Goal: Task Accomplishment & Management: Use online tool/utility

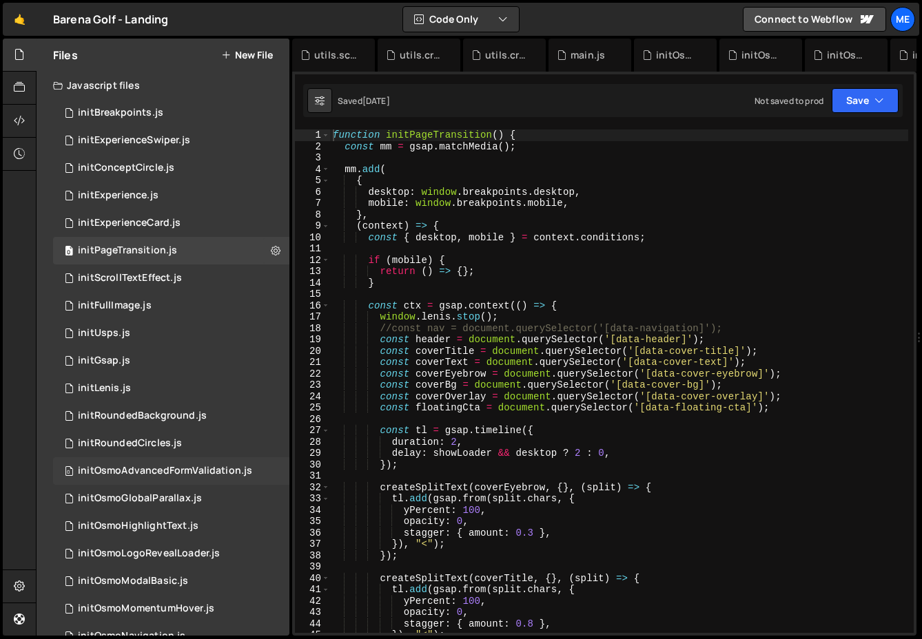
click at [133, 459] on div "0 initOsmoAdvancedFormValidation.js 0" at bounding box center [171, 471] width 236 height 28
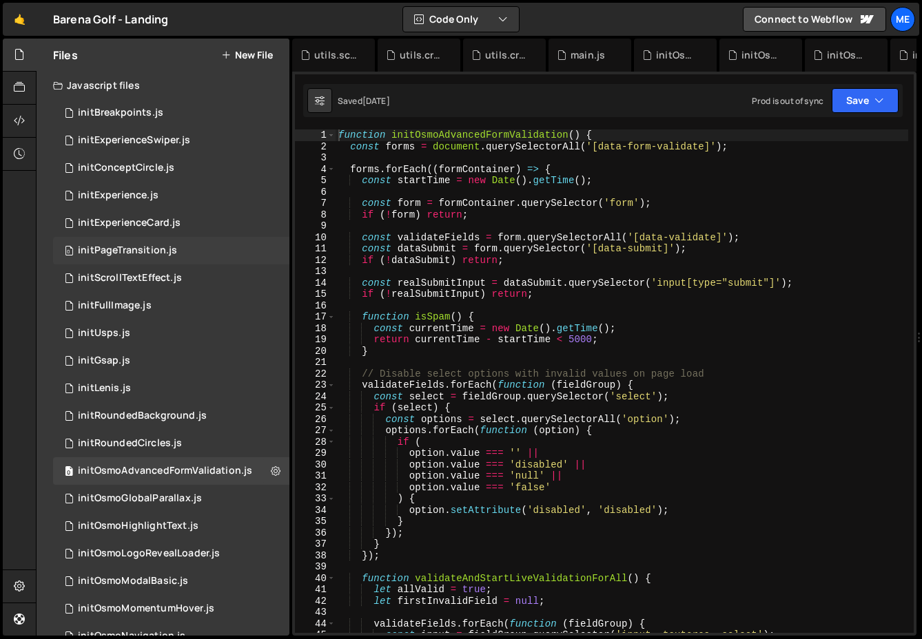
click at [143, 251] on div "initPageTransition.js" at bounding box center [127, 251] width 99 height 12
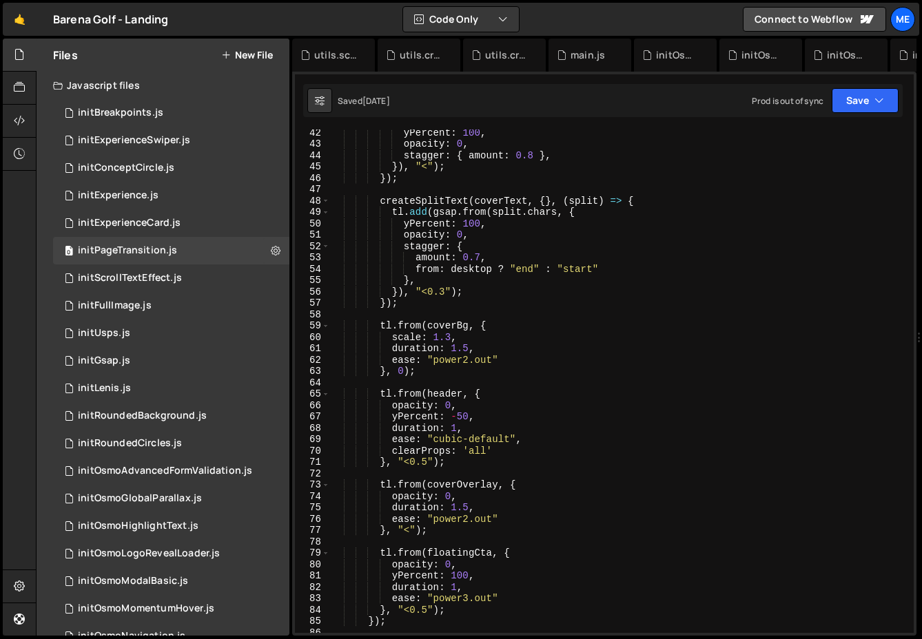
scroll to position [444, 0]
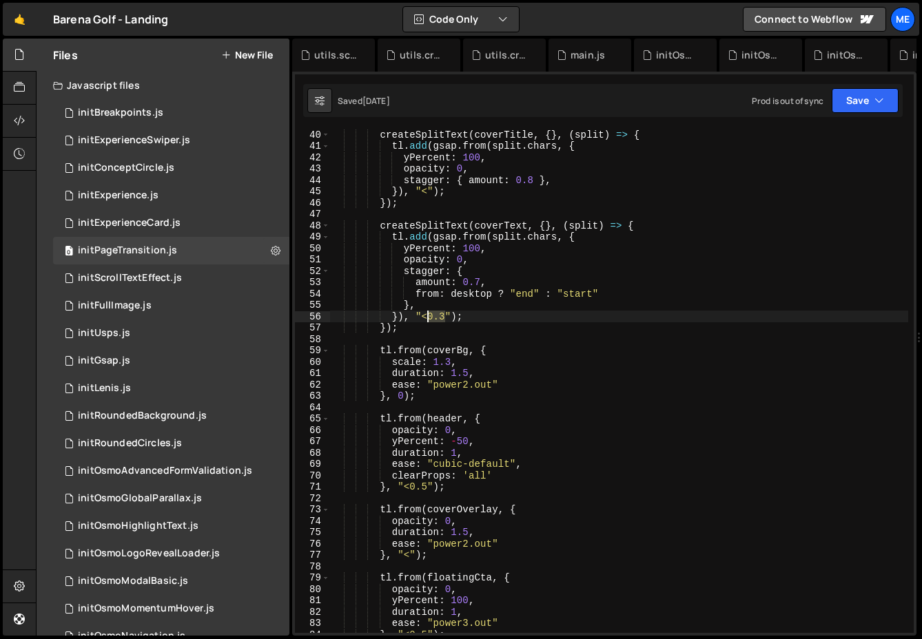
drag, startPoint x: 444, startPoint y: 320, endPoint x: 428, endPoint y: 320, distance: 15.8
click at [428, 320] on div "createSplitText ( coverTitle , { } , ( split ) => { tl . add ( gsap . from ( sp…" at bounding box center [619, 392] width 578 height 526
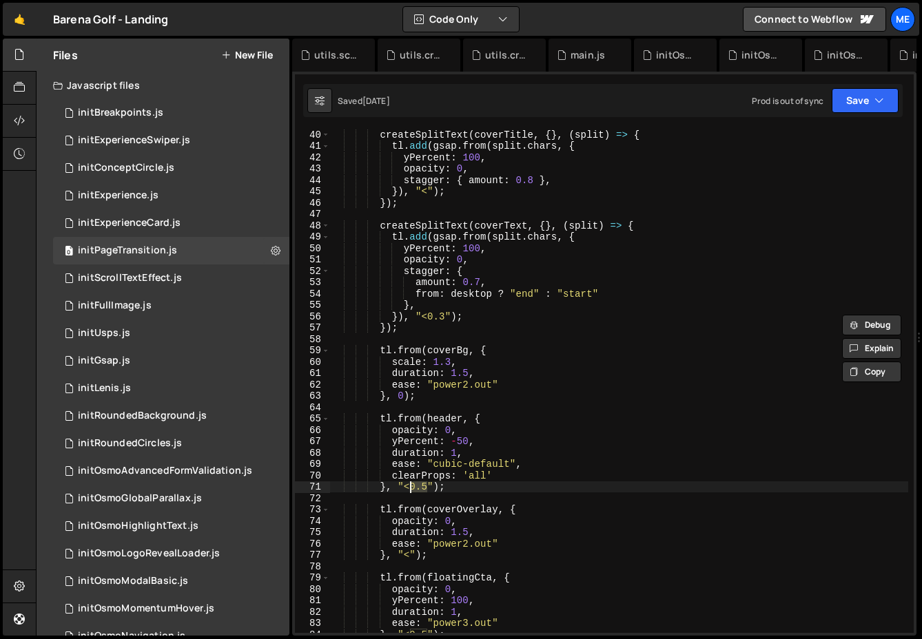
drag, startPoint x: 428, startPoint y: 488, endPoint x: 410, endPoint y: 488, distance: 17.9
click at [410, 488] on div "createSplitText ( coverTitle , { } , ( split ) => { tl . add ( gsap . from ( sp…" at bounding box center [619, 392] width 578 height 526
paste textarea "3"
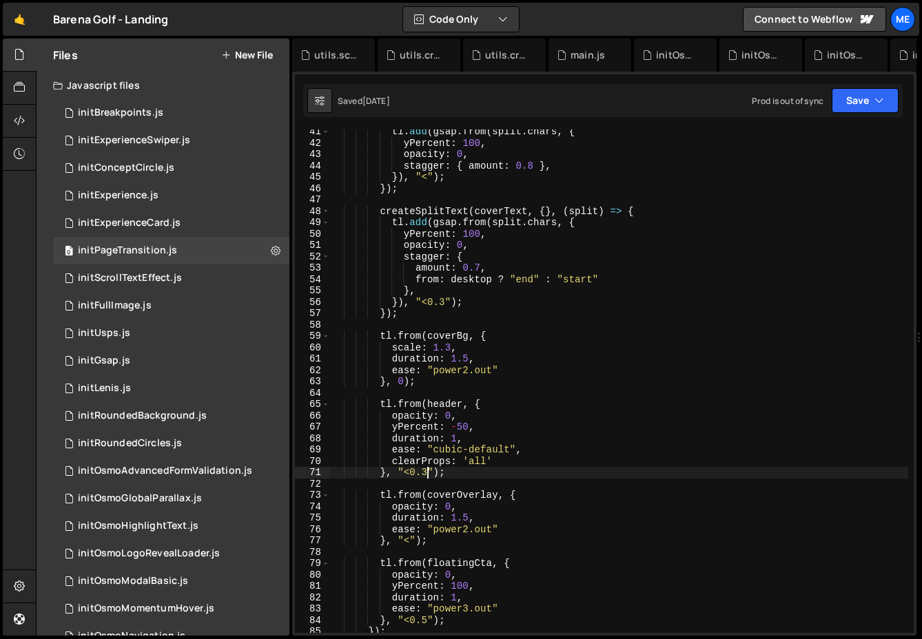
scroll to position [473, 0]
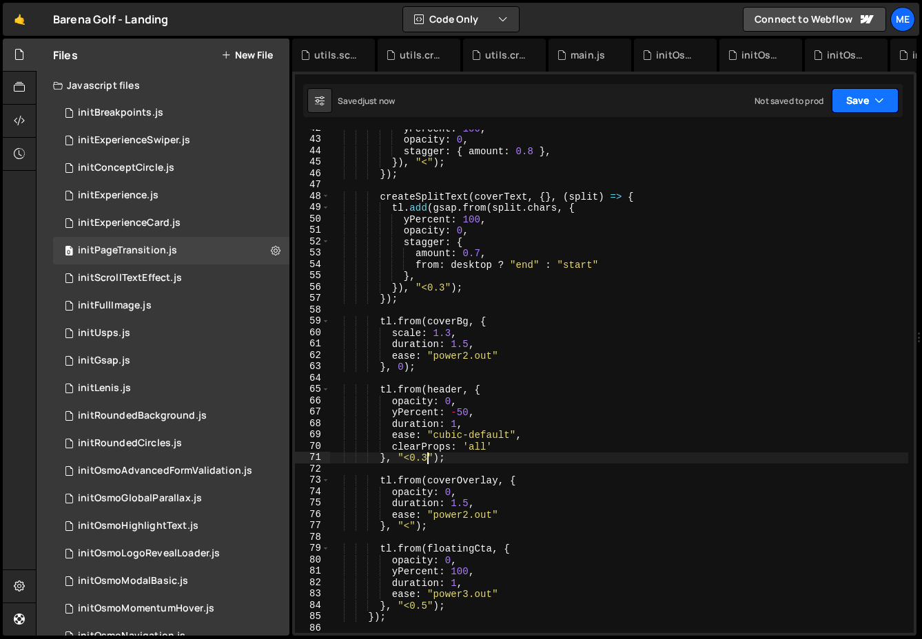
click at [877, 101] on icon "button" at bounding box center [879, 101] width 10 height 14
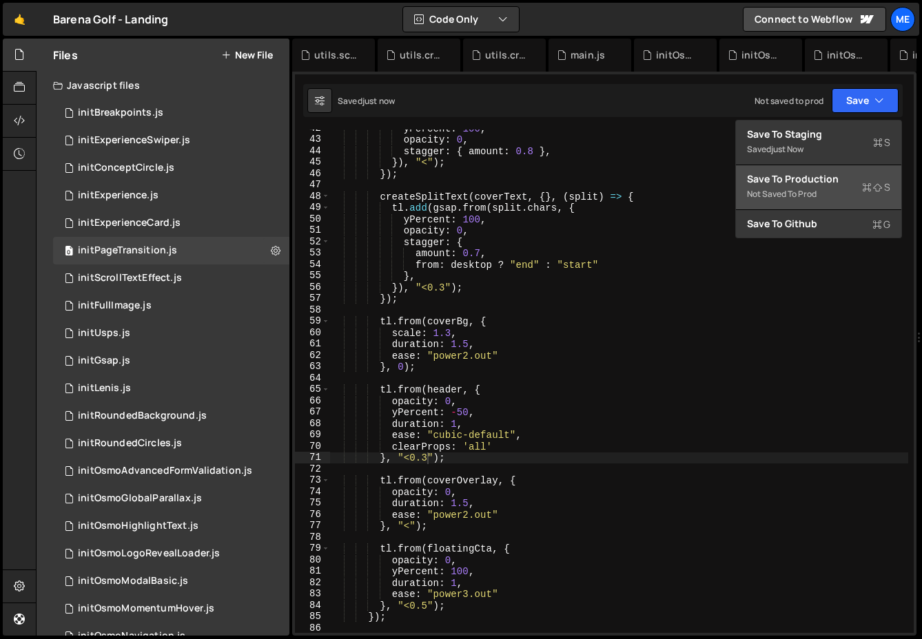
click at [833, 185] on div "Save to Production S" at bounding box center [818, 179] width 143 height 14
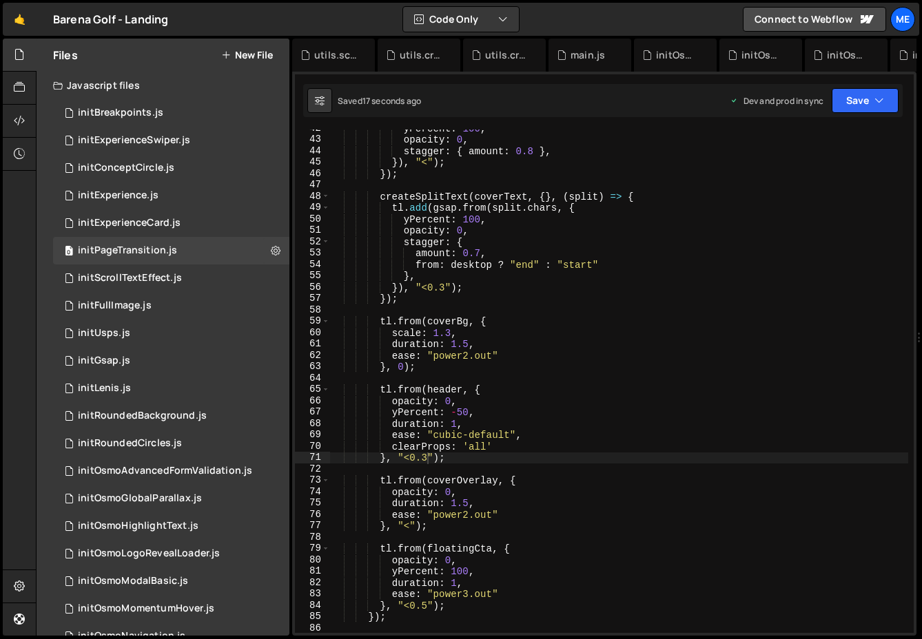
click at [413, 458] on div "yPercent : 100 , opacity : 0 , stagger : { amount : 0.8 } , }) , "<" ) ; }) ; c…" at bounding box center [619, 386] width 578 height 526
click at [408, 458] on div "yPercent : 100 , opacity : 0 , stagger : { amount : 0.8 } , }) , "<" ) ; }) ; c…" at bounding box center [619, 386] width 578 height 526
click at [457, 426] on div "yPercent : 100 , opacity : 0 , stagger : { amount : 0.8 } , }) , "<" ) ; }) ; c…" at bounding box center [619, 386] width 578 height 526
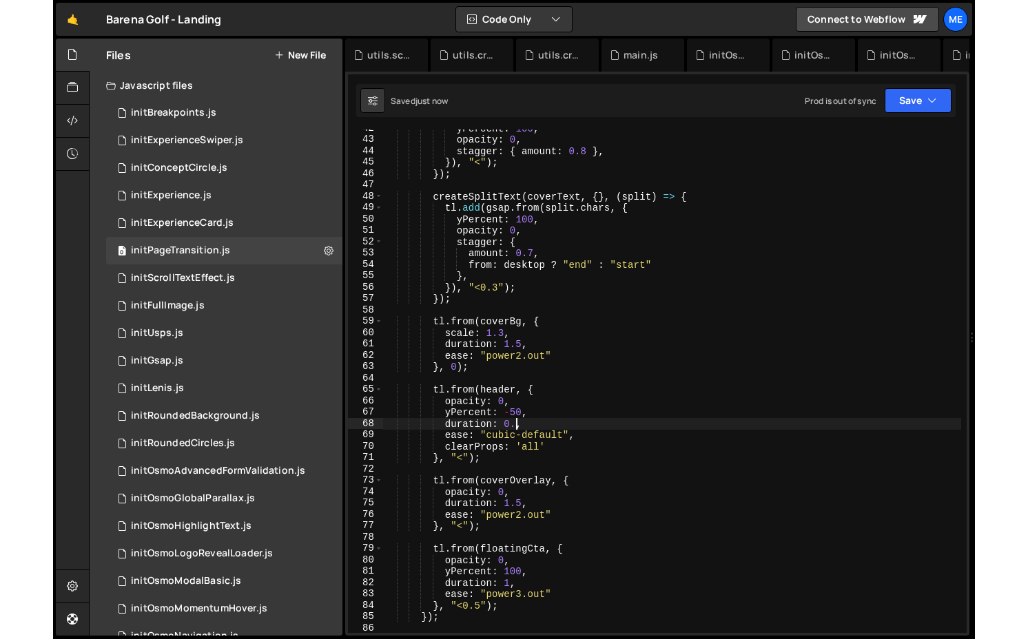
scroll to position [0, 9]
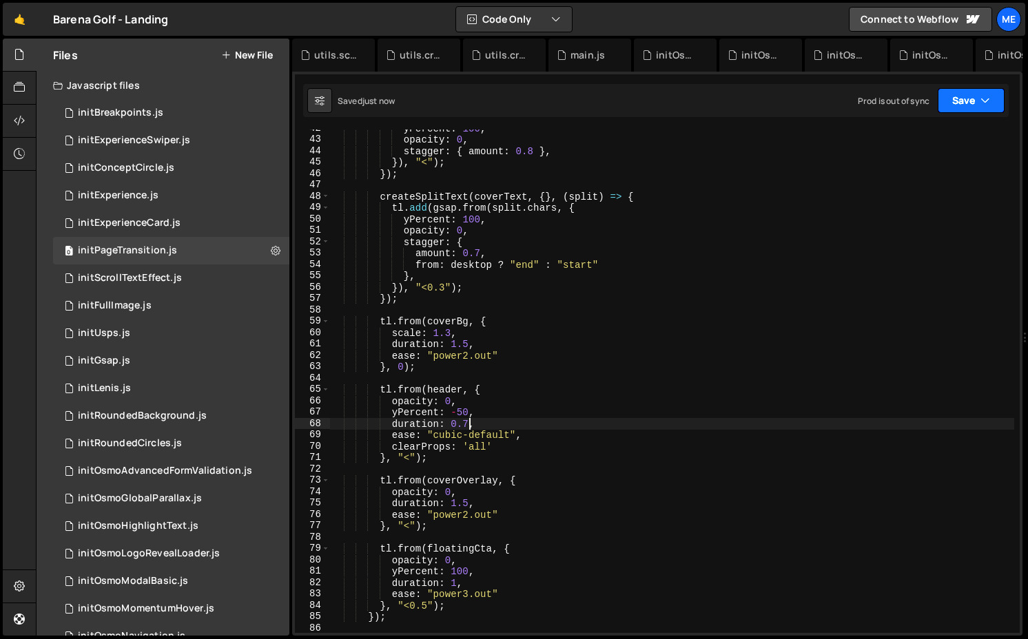
click at [921, 112] on button "Save" at bounding box center [970, 100] width 67 height 25
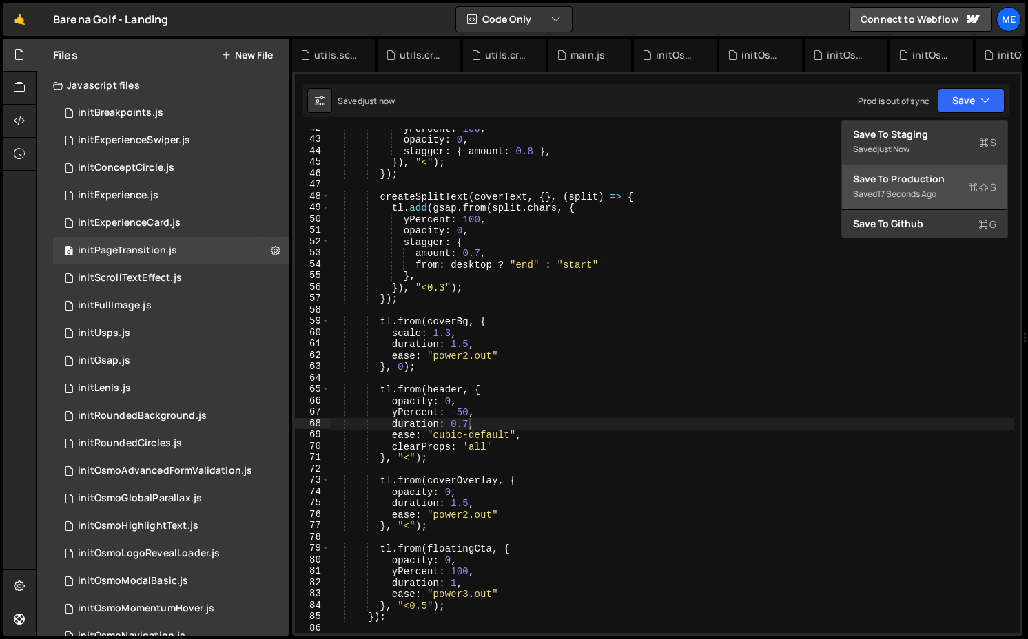
click at [921, 179] on div "Save to Production S" at bounding box center [924, 179] width 143 height 14
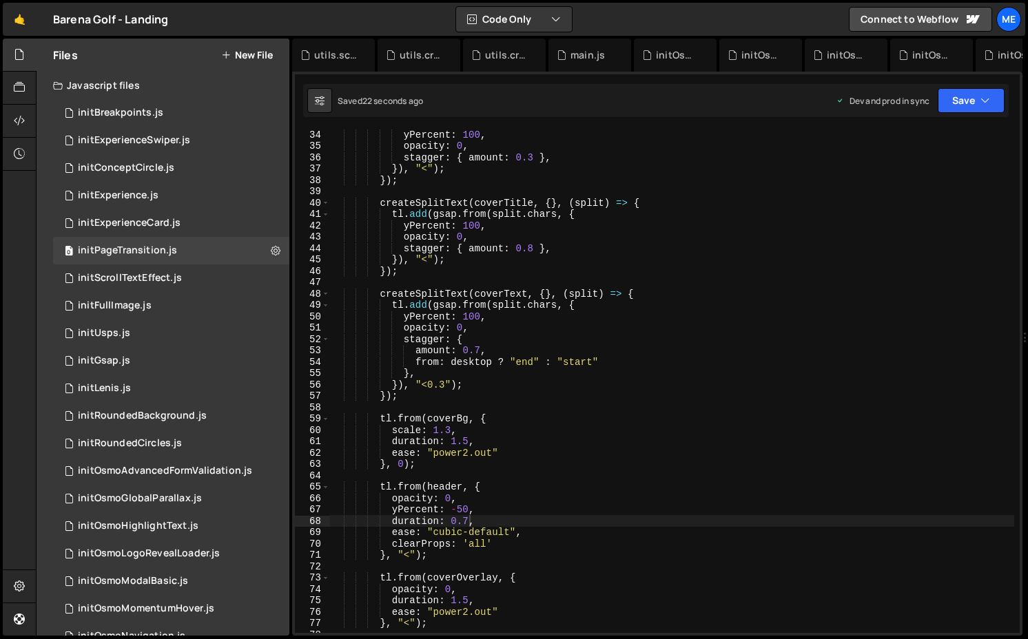
scroll to position [382, 0]
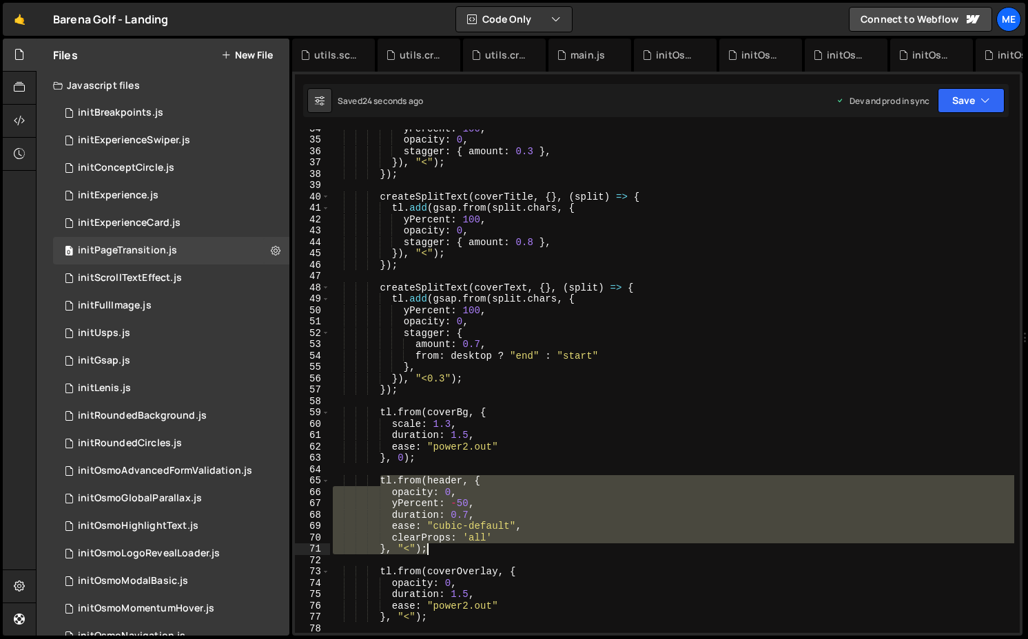
drag, startPoint x: 379, startPoint y: 480, endPoint x: 437, endPoint y: 547, distance: 88.4
click at [437, 547] on div "yPercent : 100 , opacity : 0 , stagger : { amount : 0.3 } , }) , "<" ) ; }) ; c…" at bounding box center [672, 386] width 684 height 526
type textarea "clearProps: 'all' }, "<");"
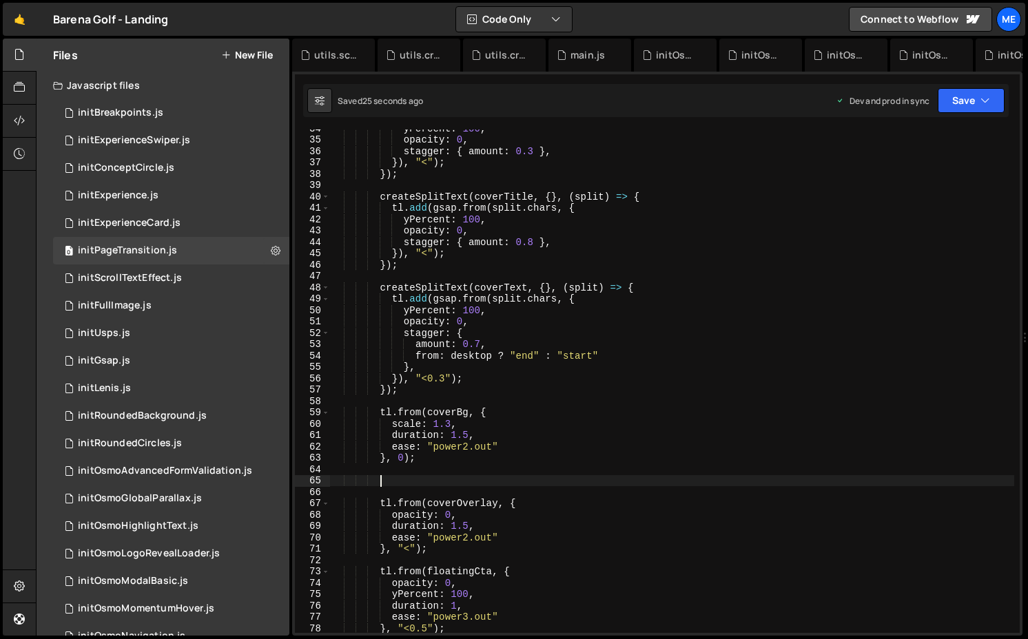
click at [424, 390] on div "yPercent : 100 , opacity : 0 , stagger : { amount : 0.3 } , }) , "<" ) ; }) ; c…" at bounding box center [672, 386] width 684 height 526
type textarea "});"
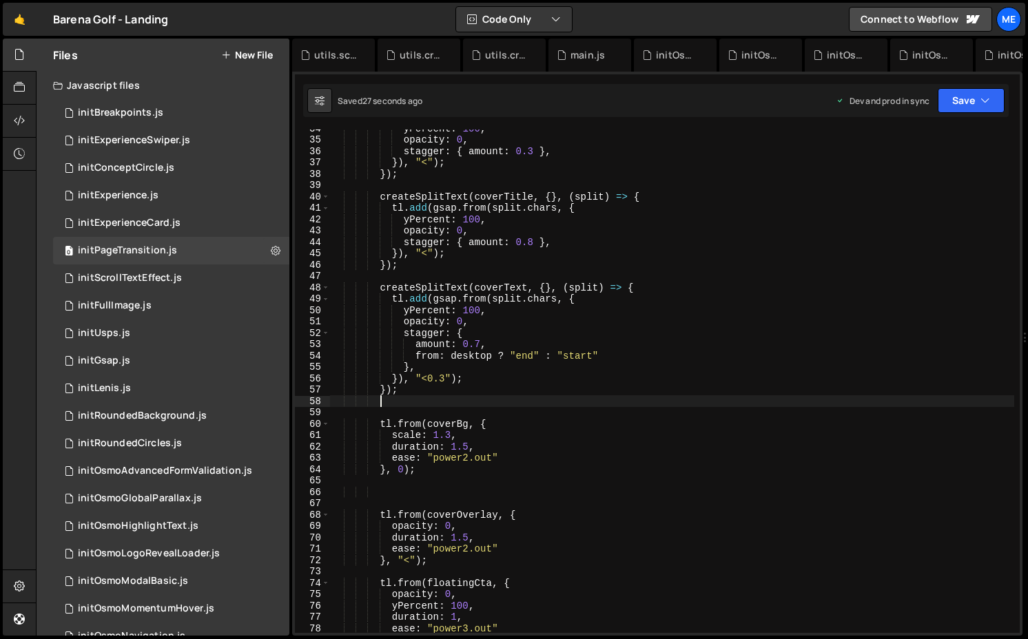
paste textarea "}, "<");"
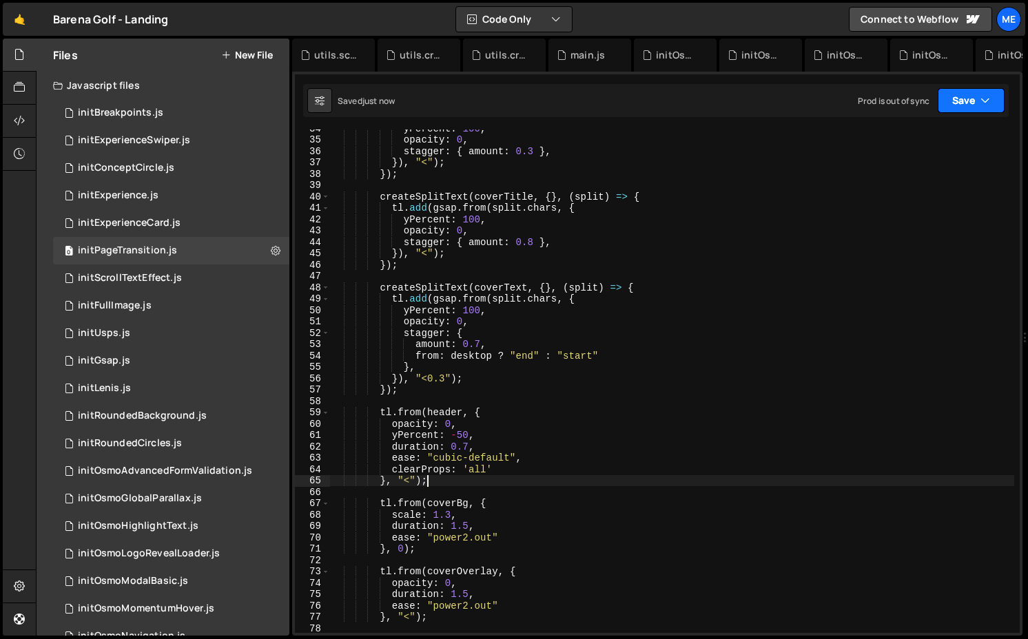
click at [921, 101] on button "Save" at bounding box center [970, 100] width 67 height 25
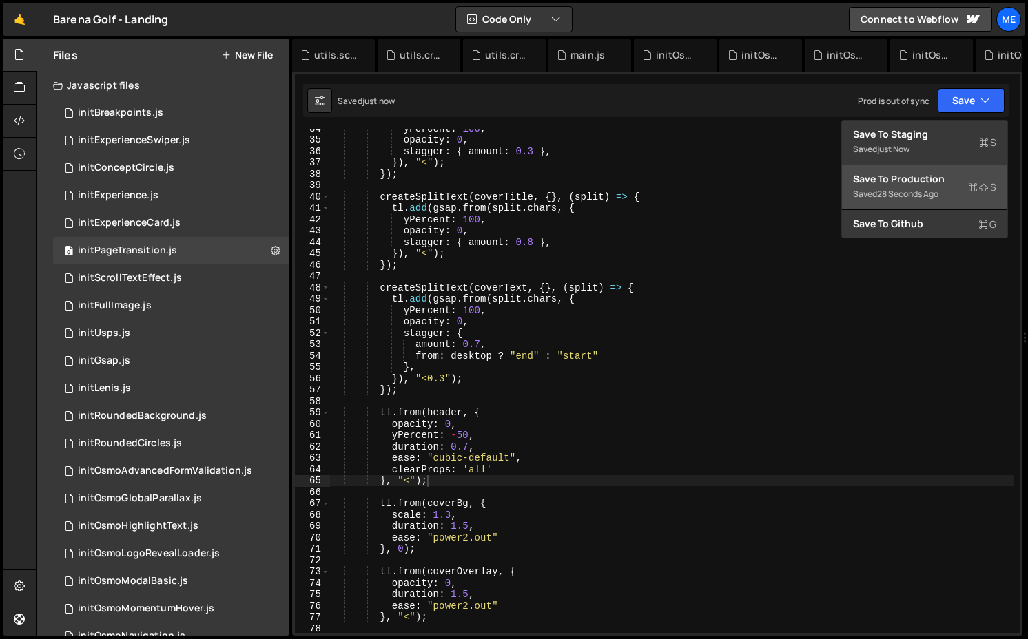
click at [921, 175] on div "Save to Production S" at bounding box center [924, 179] width 143 height 14
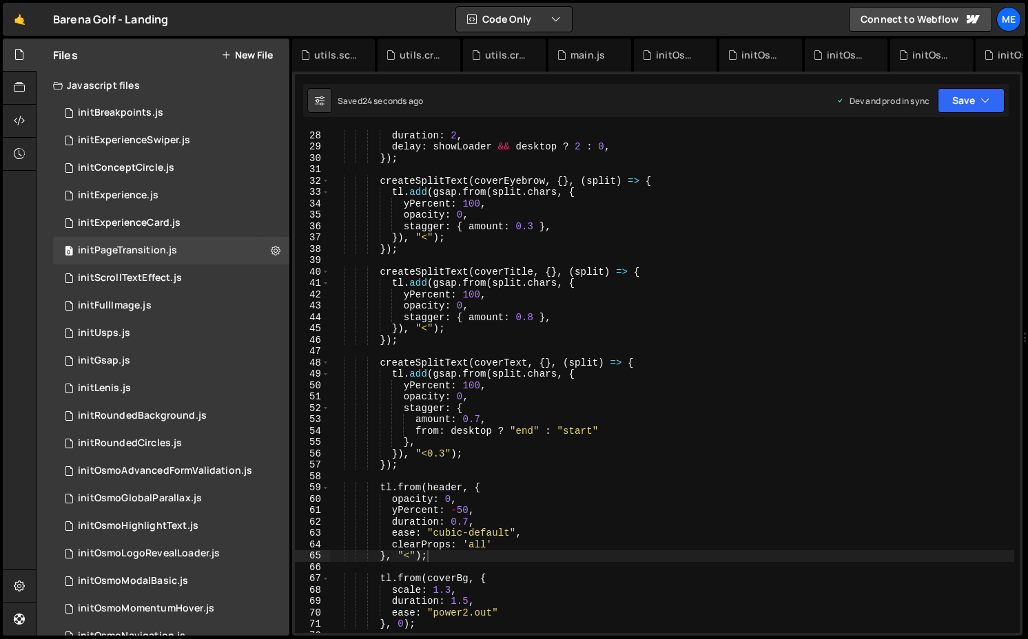
scroll to position [307, 0]
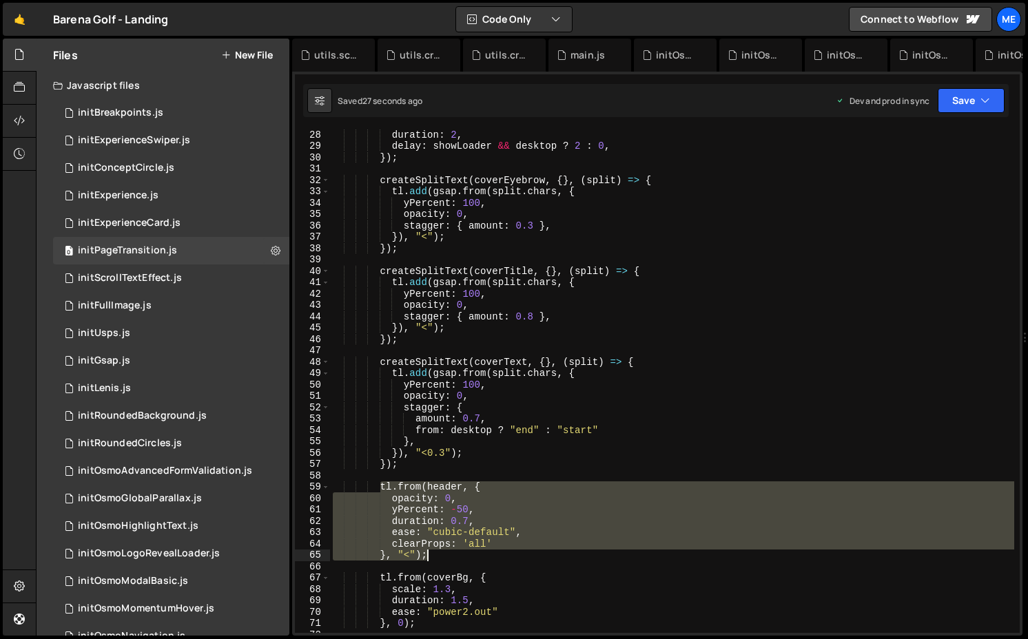
drag, startPoint x: 379, startPoint y: 486, endPoint x: 437, endPoint y: 551, distance: 87.3
click at [437, 551] on div "duration : 2 , delay : showLoader && desktop ? 2 : 0 , }) ; createSplitText ( c…" at bounding box center [672, 392] width 684 height 526
type textarea "clearProps: 'all' }, "<");"
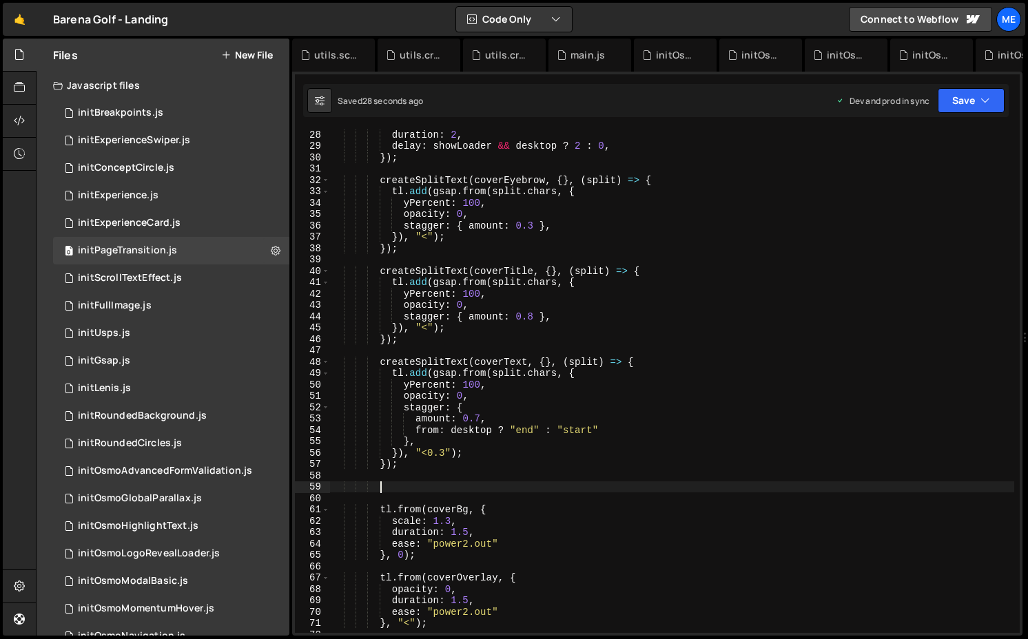
click at [430, 348] on div "duration : 2 , delay : showLoader && desktop ? 2 : 0 , }) ; createSplitText ( c…" at bounding box center [672, 392] width 684 height 526
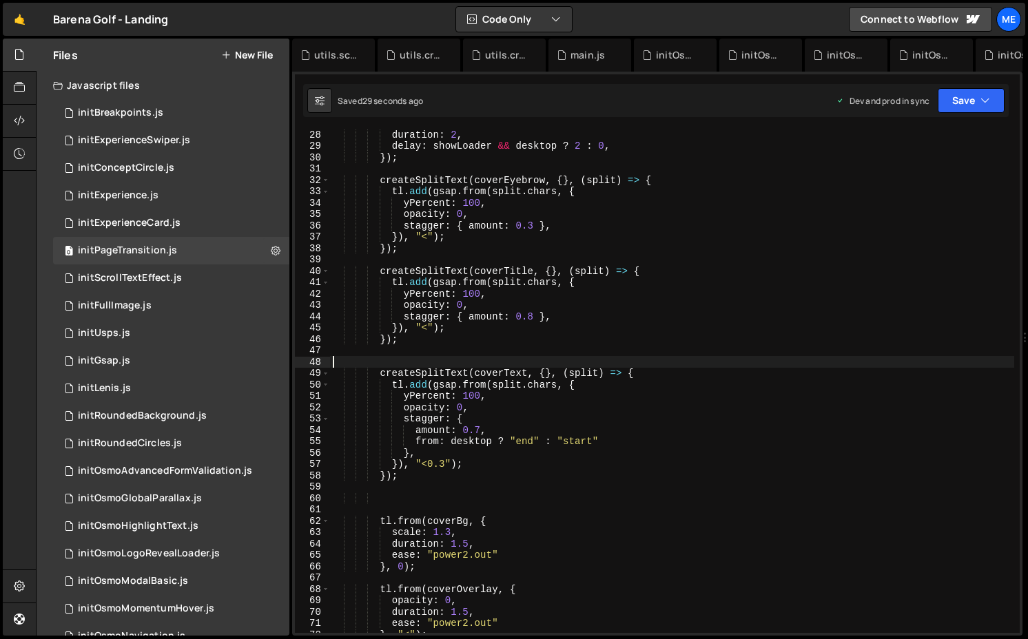
paste textarea "}, "<");"
type textarea "}, "<");"
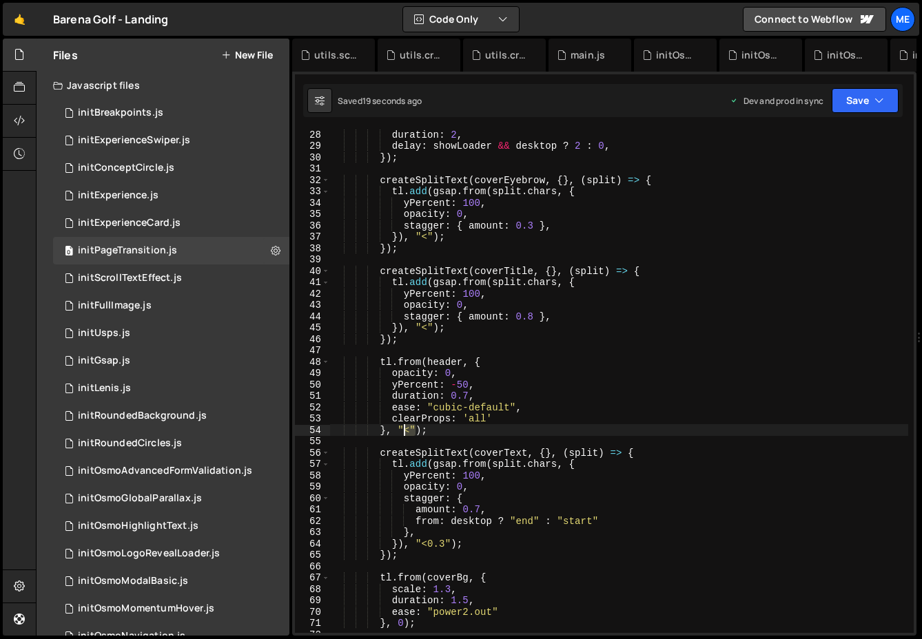
drag, startPoint x: 417, startPoint y: 427, endPoint x: 398, endPoint y: 427, distance: 18.6
click at [398, 427] on div "duration : 2 , delay : showLoader && desktop ? 2 : 0 , }) ; createSplitText ( c…" at bounding box center [619, 392] width 578 height 526
click at [526, 419] on div "duration : 2 , delay : showLoader && desktop ? 2 : 0 , }) ; createSplitText ( c…" at bounding box center [619, 392] width 578 height 526
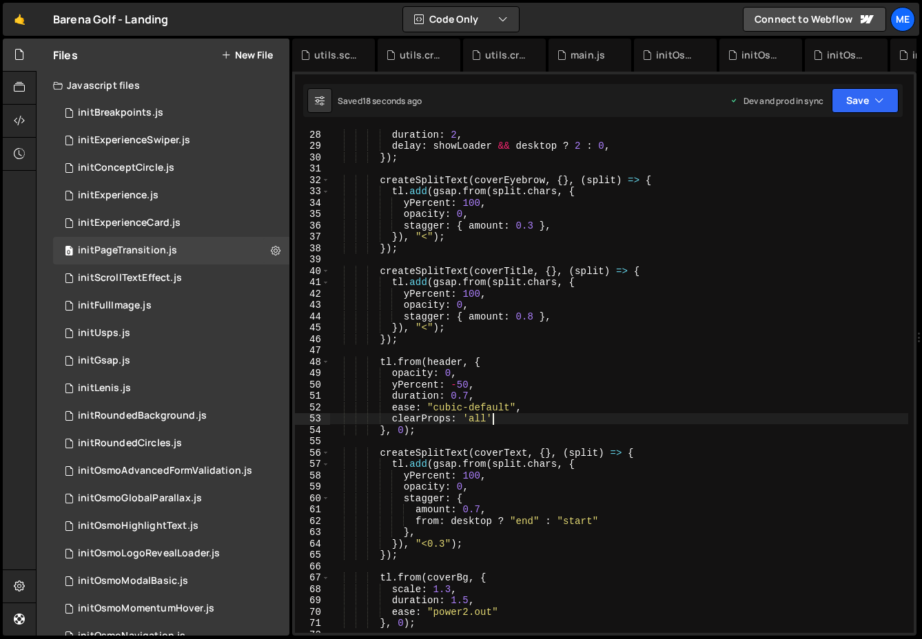
click at [468, 396] on div "duration : 2 , delay : showLoader && desktop ? 2 : 0 , }) ; createSplitText ( c…" at bounding box center [619, 392] width 578 height 526
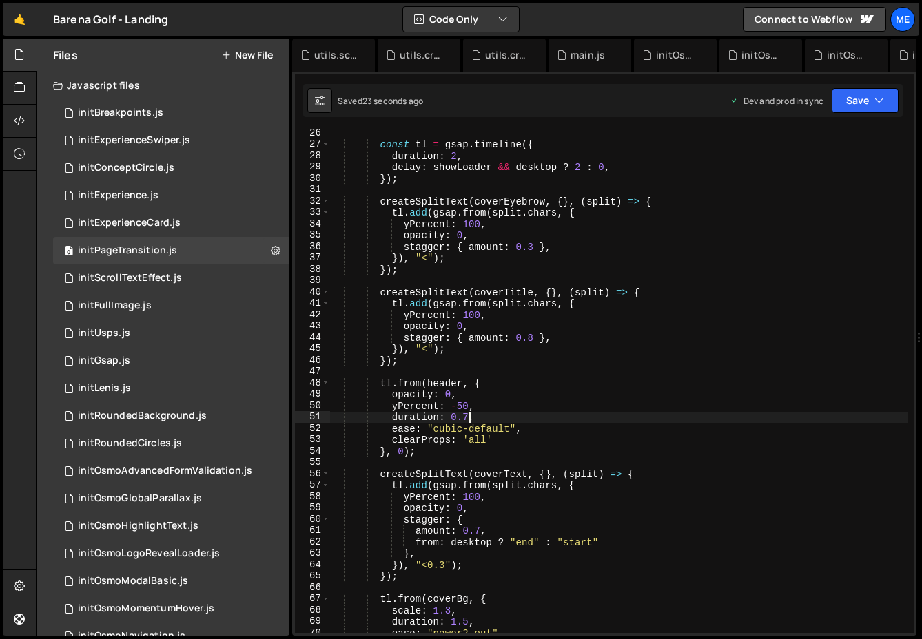
scroll to position [291, 0]
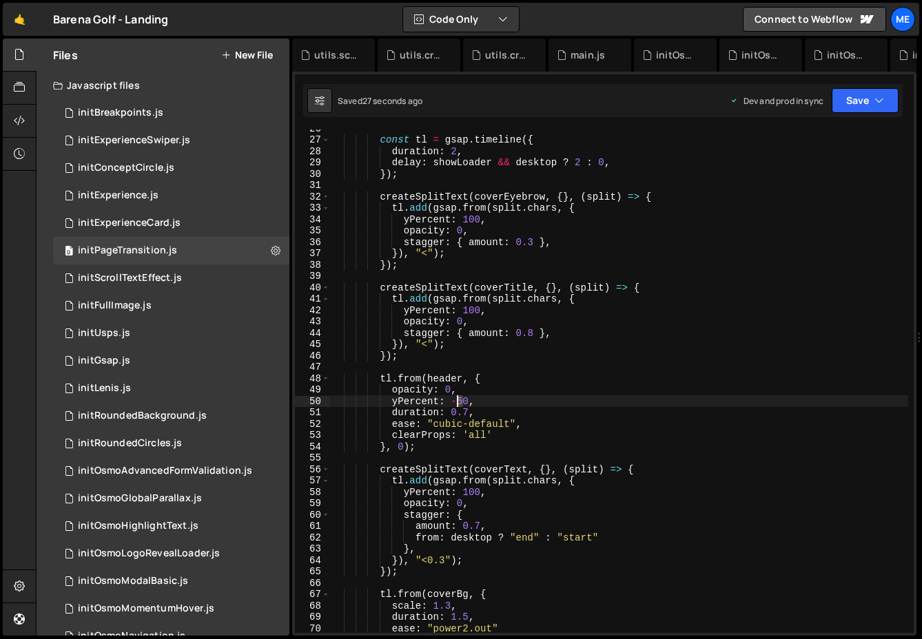
drag, startPoint x: 462, startPoint y: 401, endPoint x: 455, endPoint y: 401, distance: 7.6
click at [455, 401] on div "const tl = gsap . timeline ({ duration : 2 , delay : showLoader && desktop ? 2 …" at bounding box center [619, 386] width 578 height 526
click at [470, 413] on div "const tl = gsap . timeline ({ duration : 2 , delay : showLoader && desktop ? 2 …" at bounding box center [619, 386] width 578 height 526
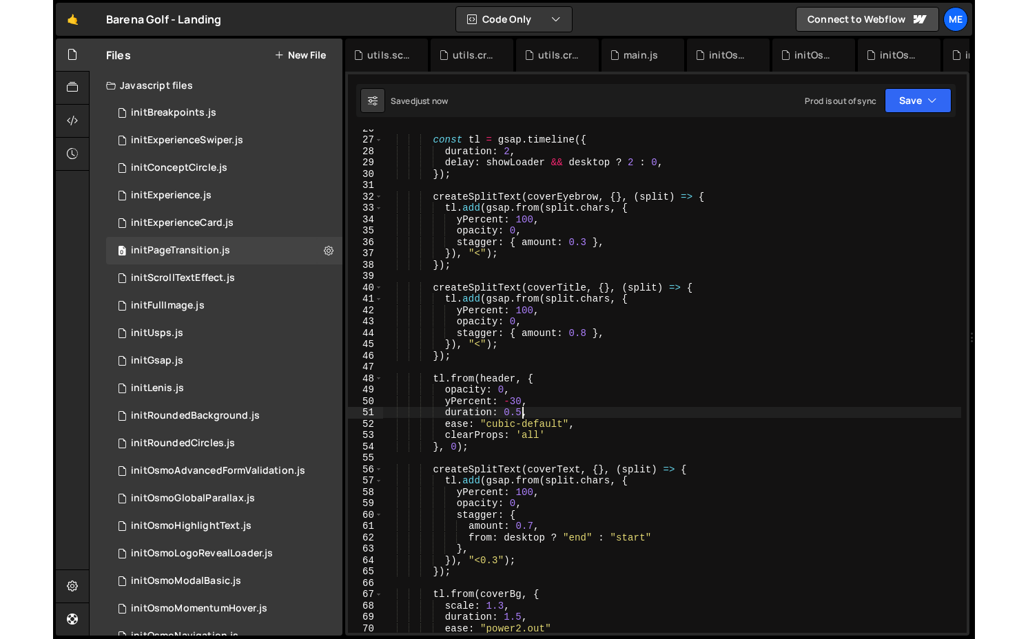
scroll to position [0, 9]
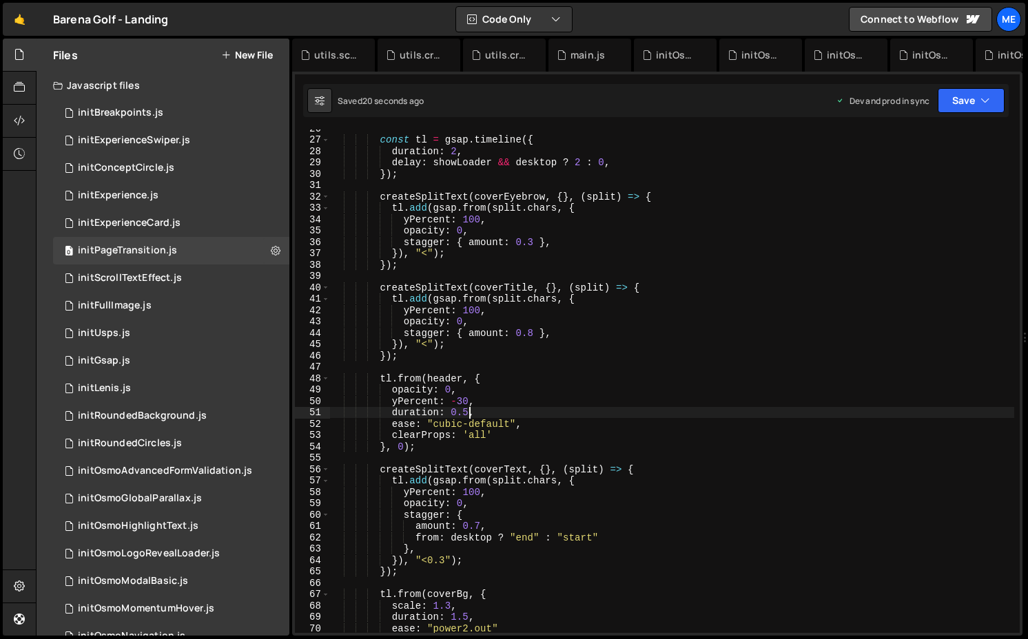
click at [528, 418] on div "const tl = gsap . timeline ({ duration : 2 , delay : showLoader && desktop ? 2 …" at bounding box center [672, 386] width 684 height 526
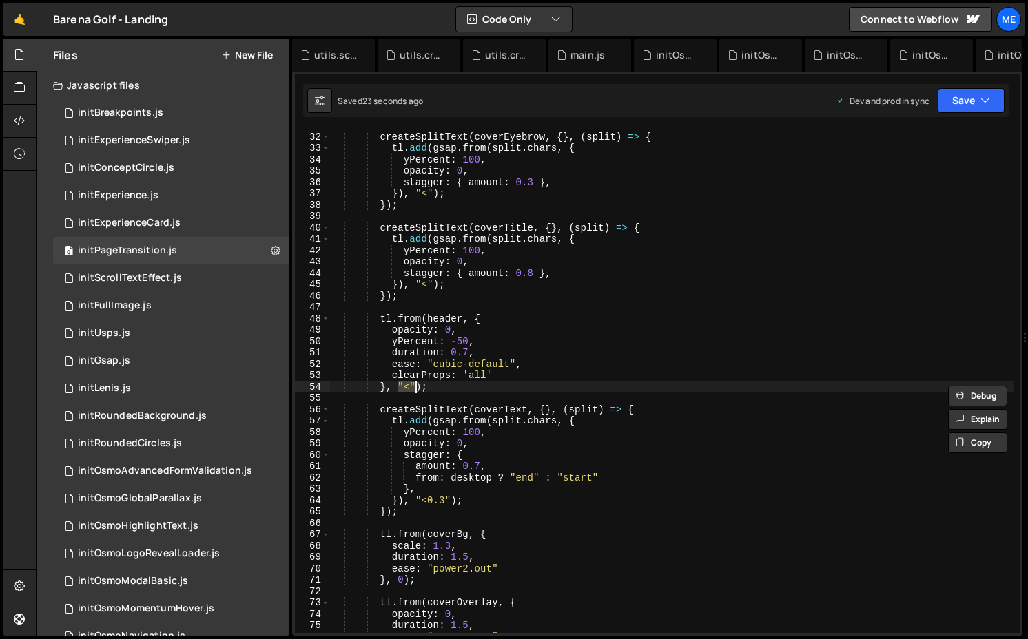
scroll to position [351, 0]
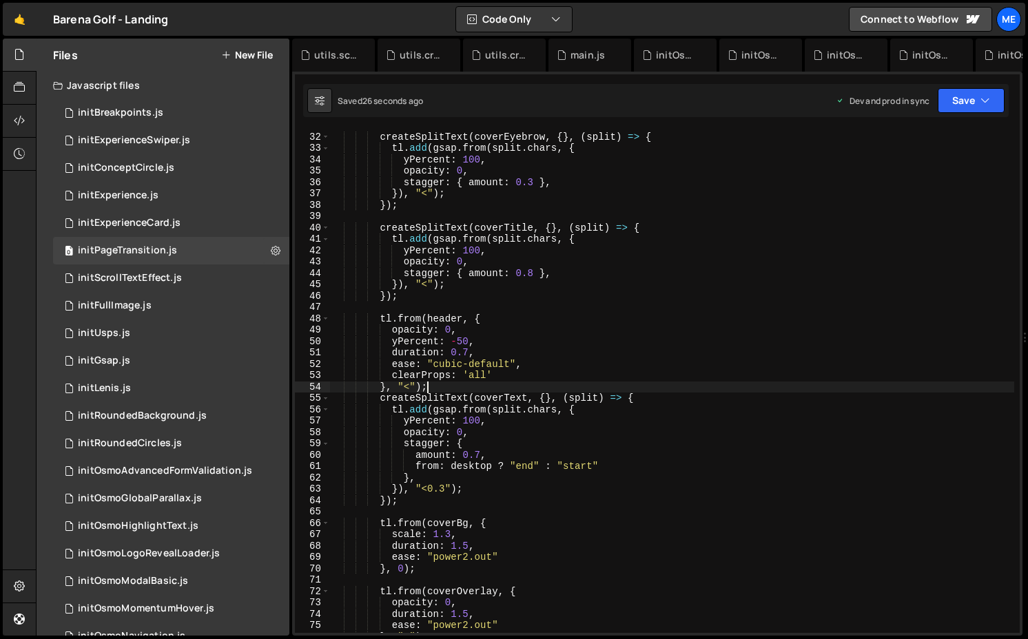
type textarea "}"
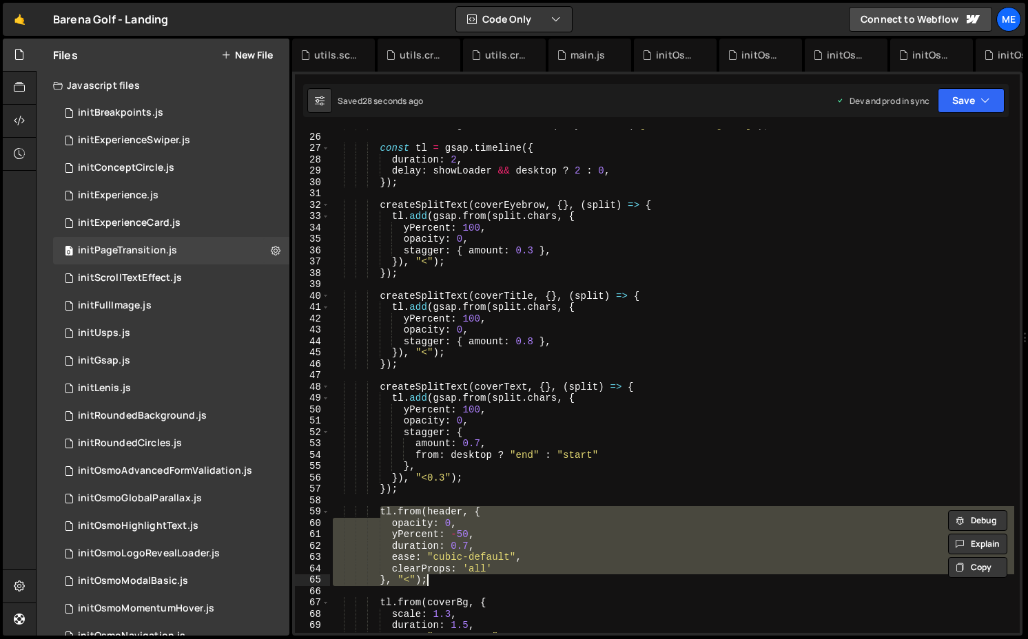
type textarea "}"
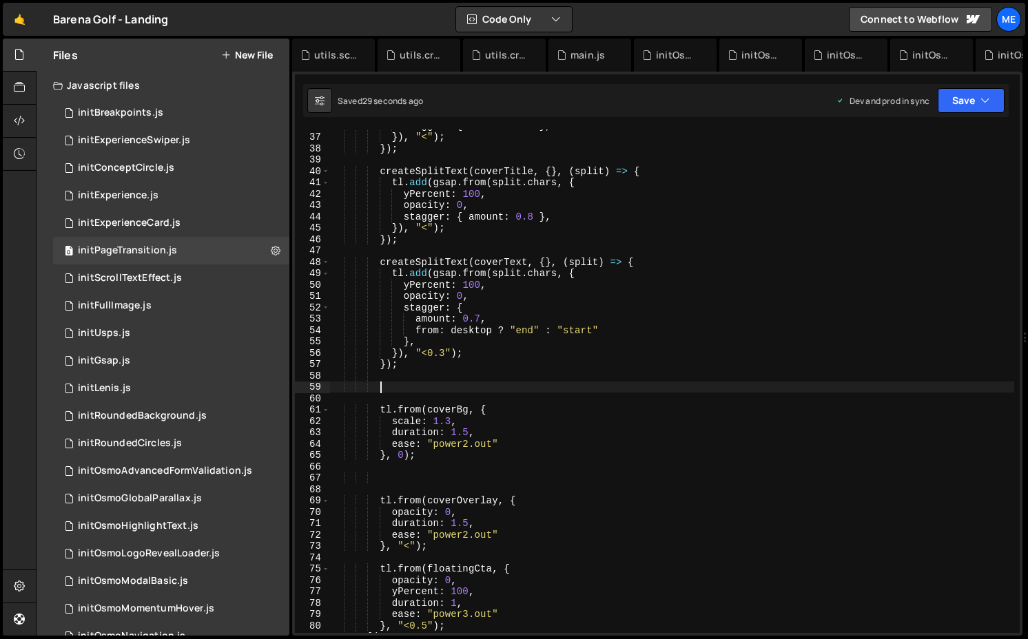
scroll to position [407, 0]
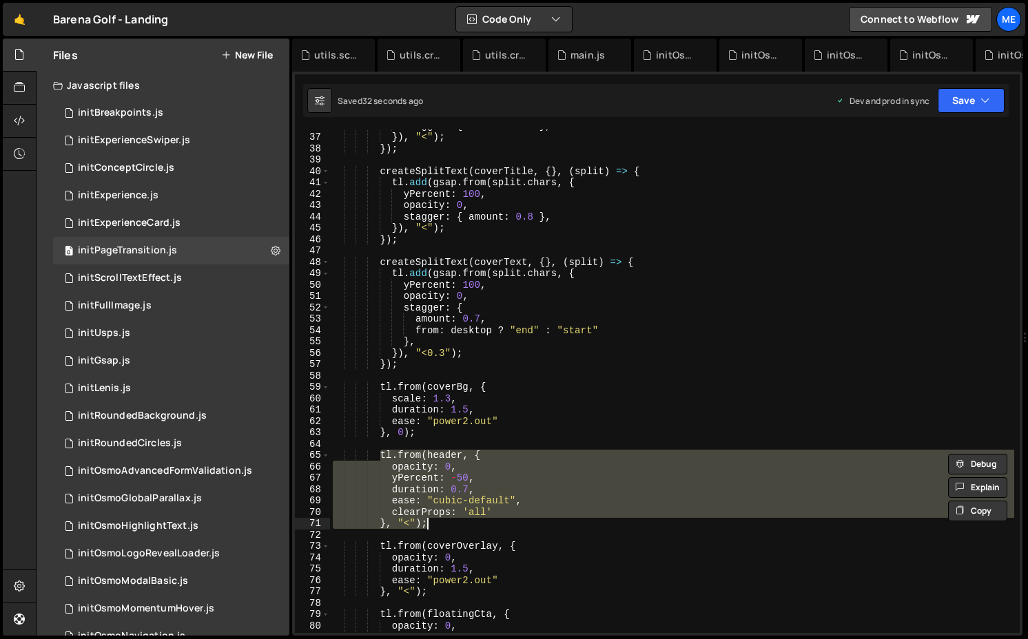
type textarea "}, "<");"
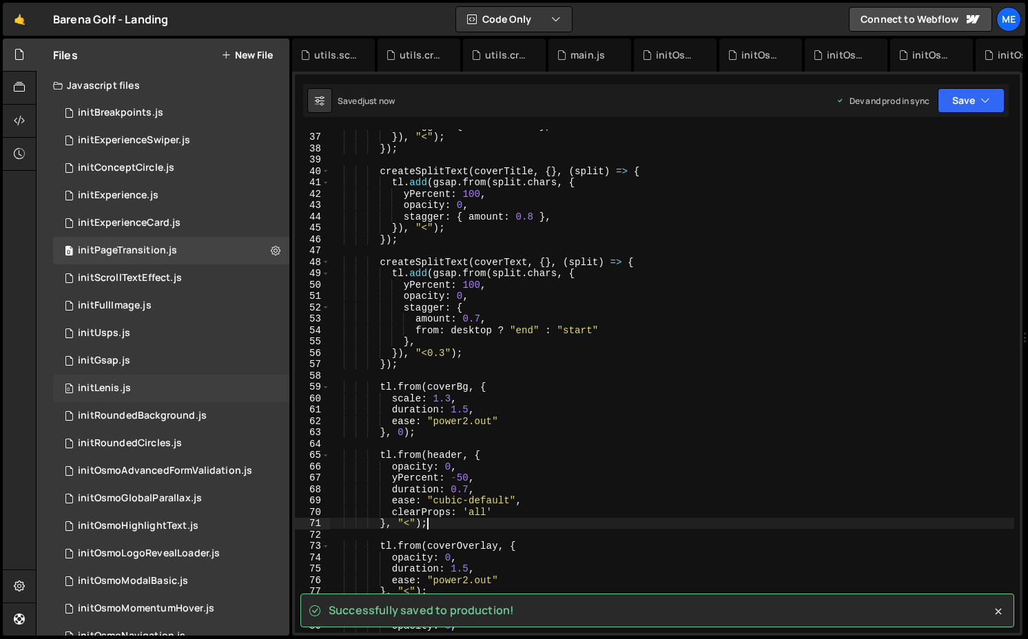
scroll to position [194, 0]
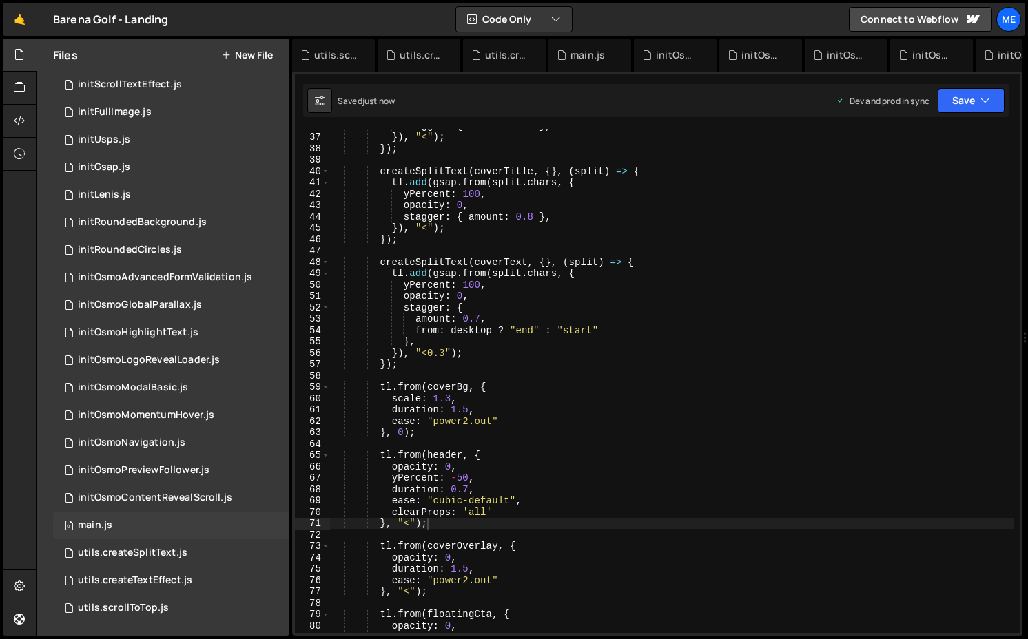
click at [102, 522] on div "main.js" at bounding box center [95, 525] width 34 height 12
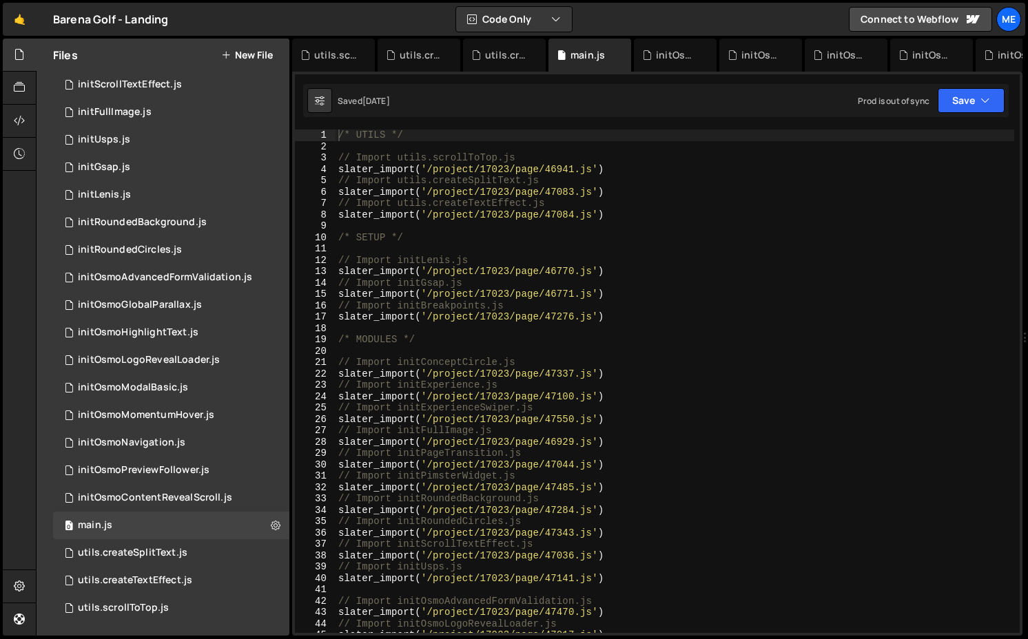
type textarea "slater_import('/project/17023/page/46771.js')"
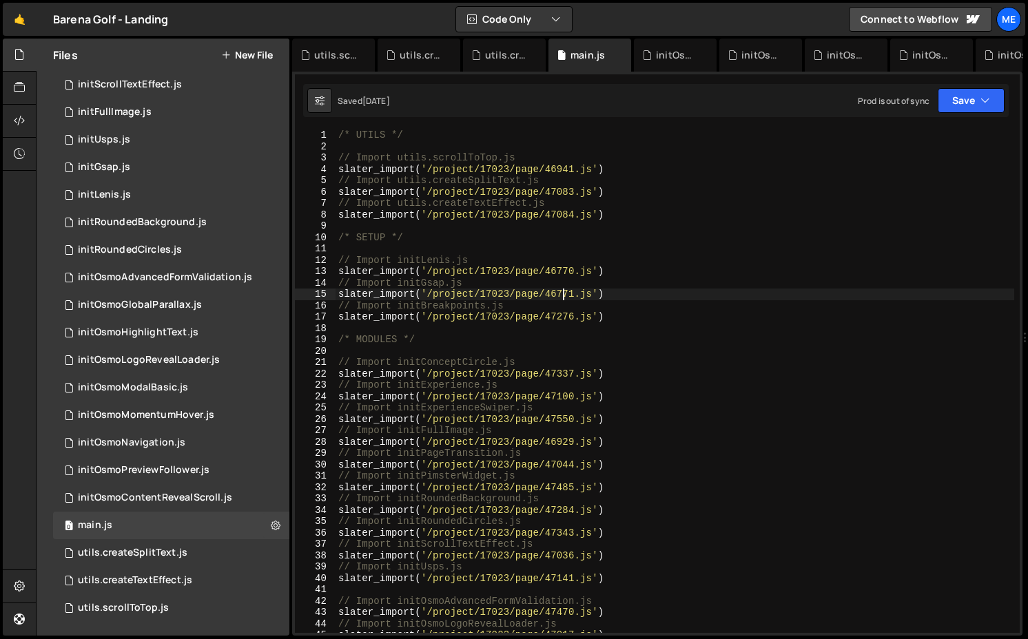
click at [564, 291] on div "/* UTILS */ // Import utils.scrollToTop.js slater_import ( '/project/17023/page…" at bounding box center [674, 392] width 678 height 526
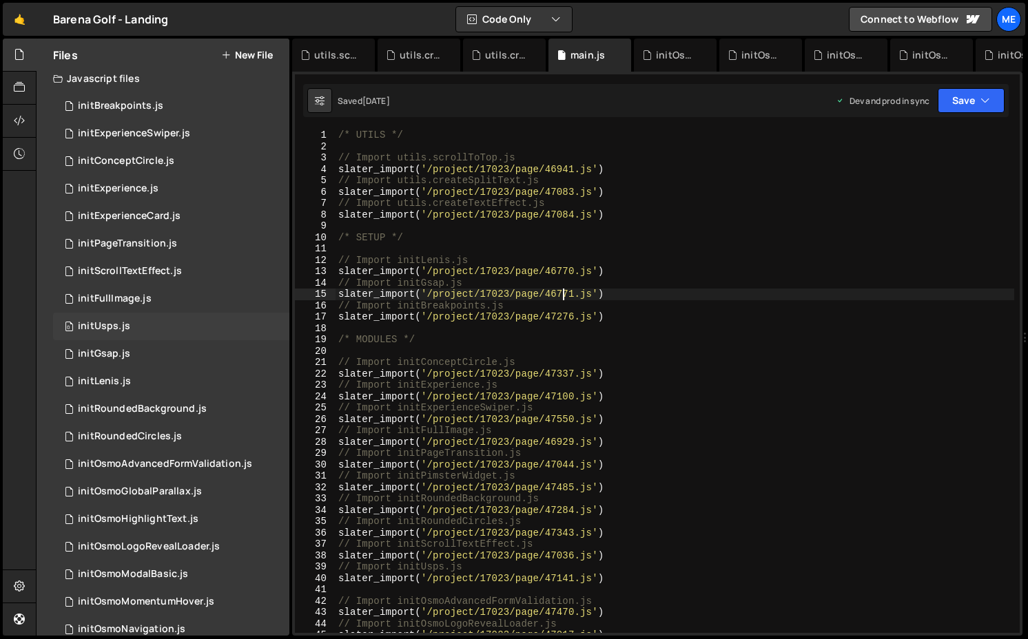
scroll to position [0, 0]
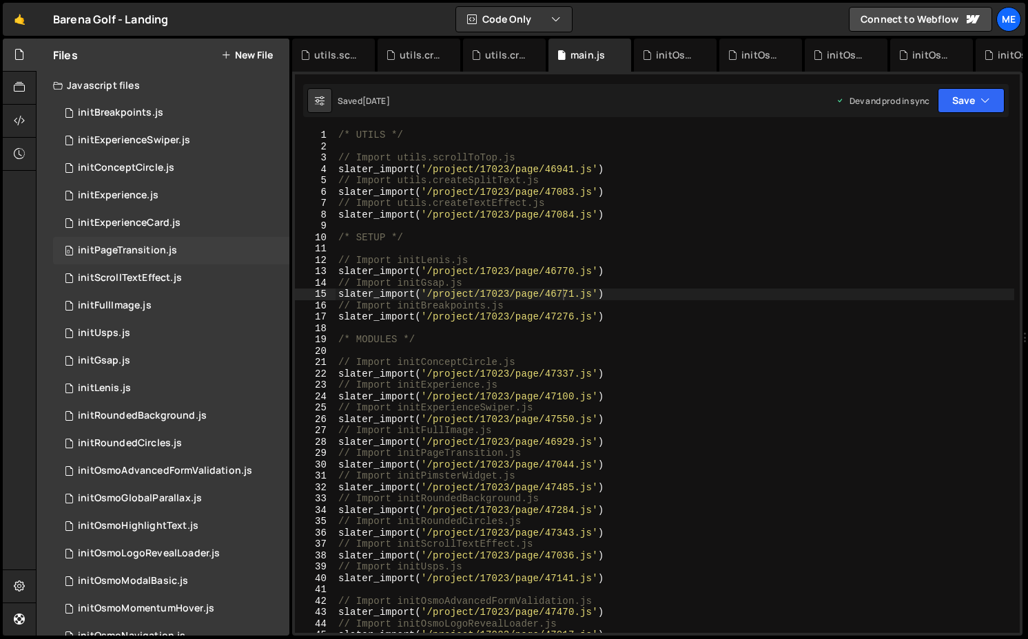
click at [140, 247] on div "initPageTransition.js" at bounding box center [127, 251] width 99 height 12
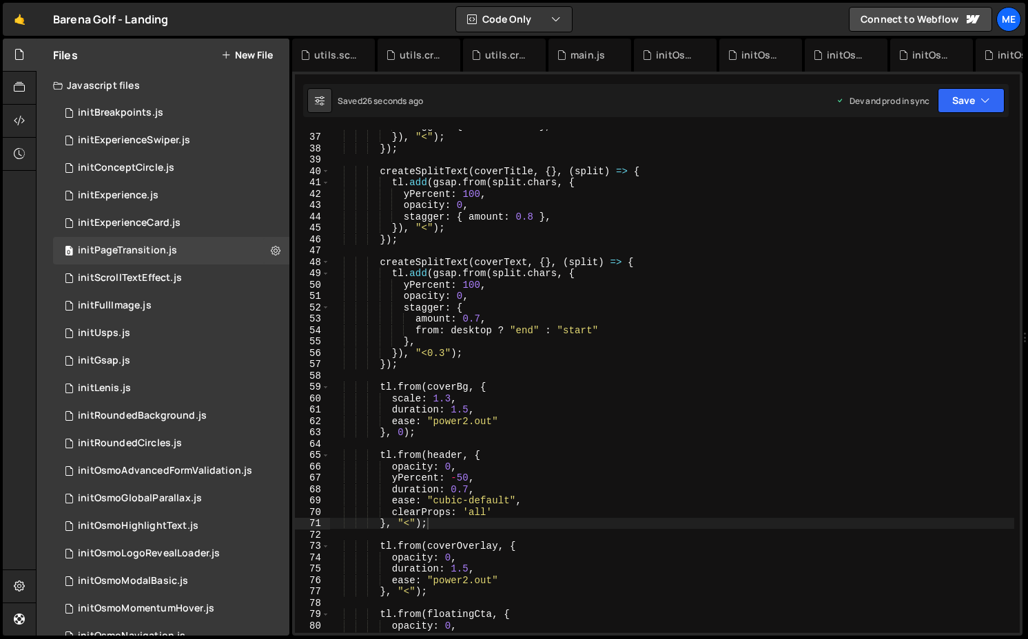
click at [410, 524] on div "stagger : { amount : 0.3 } , }) , "<" ) ; }) ; createSplitText ( coverTitle , {…" at bounding box center [672, 383] width 684 height 526
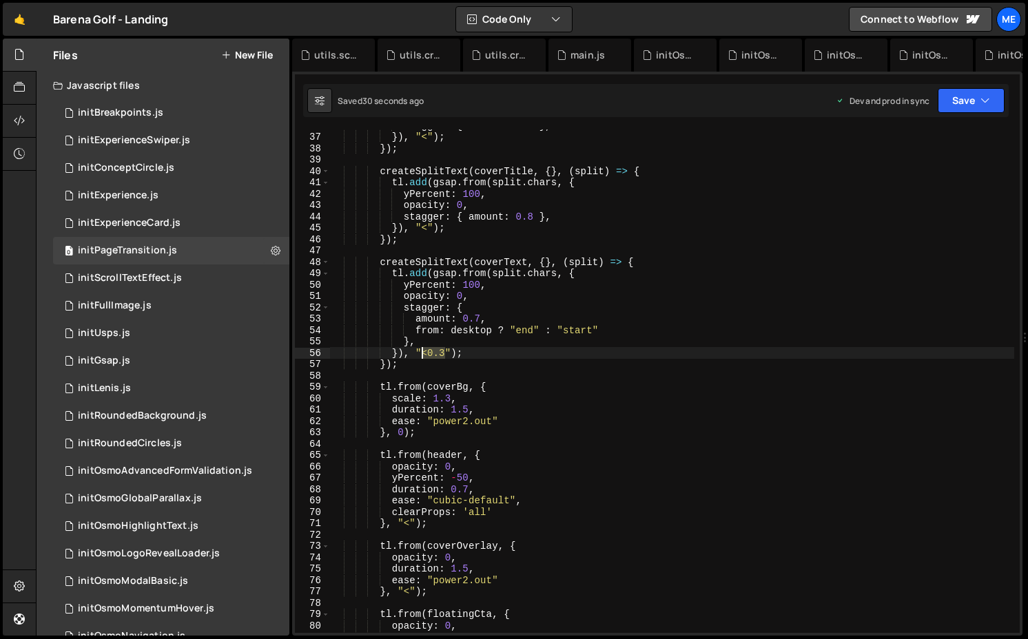
drag, startPoint x: 445, startPoint y: 353, endPoint x: 422, endPoint y: 357, distance: 23.0
click at [422, 357] on div "stagger : { amount : 0.3 } , }) , "<" ) ; }) ; createSplitText ( coverTitle , {…" at bounding box center [672, 383] width 684 height 526
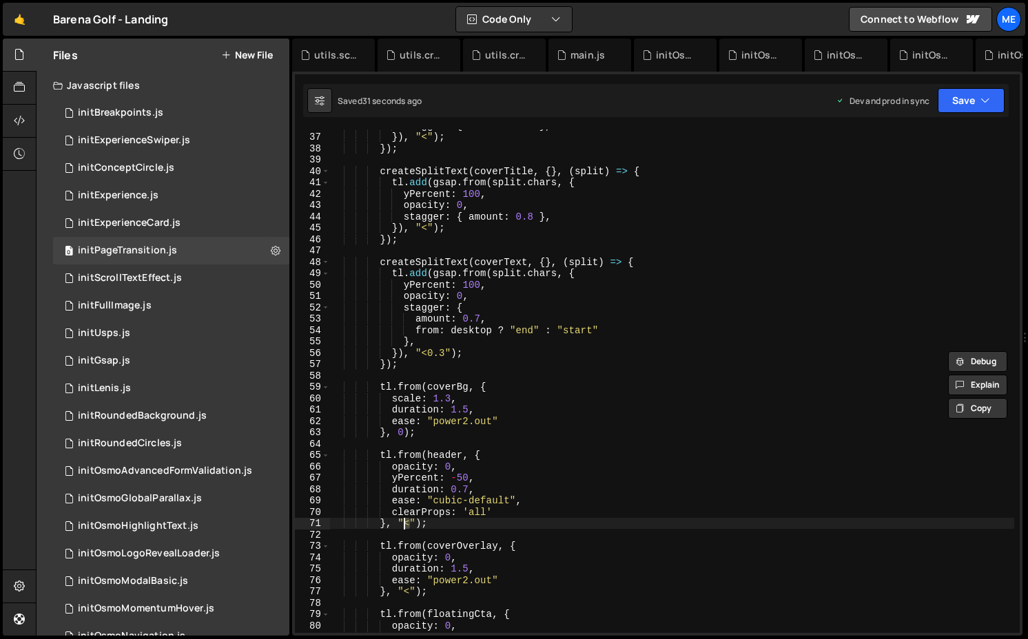
click at [404, 523] on div "stagger : { amount : 0.3 } , }) , "<" ) ; }) ; createSplitText ( coverTitle , {…" at bounding box center [672, 383] width 684 height 526
paste textarea "0.3"
type textarea "}, "<0.3");"
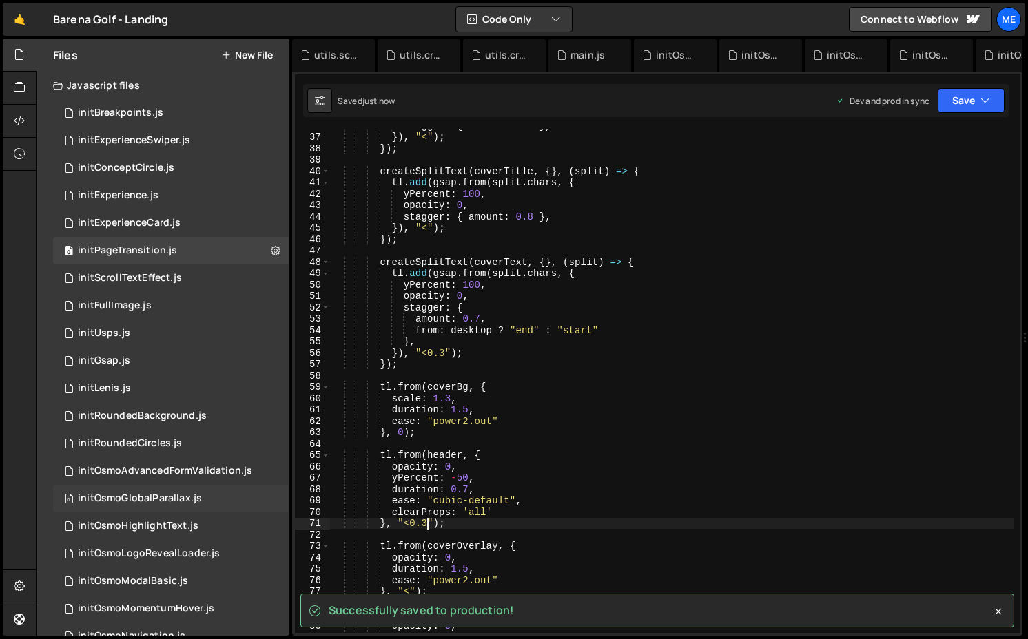
scroll to position [194, 0]
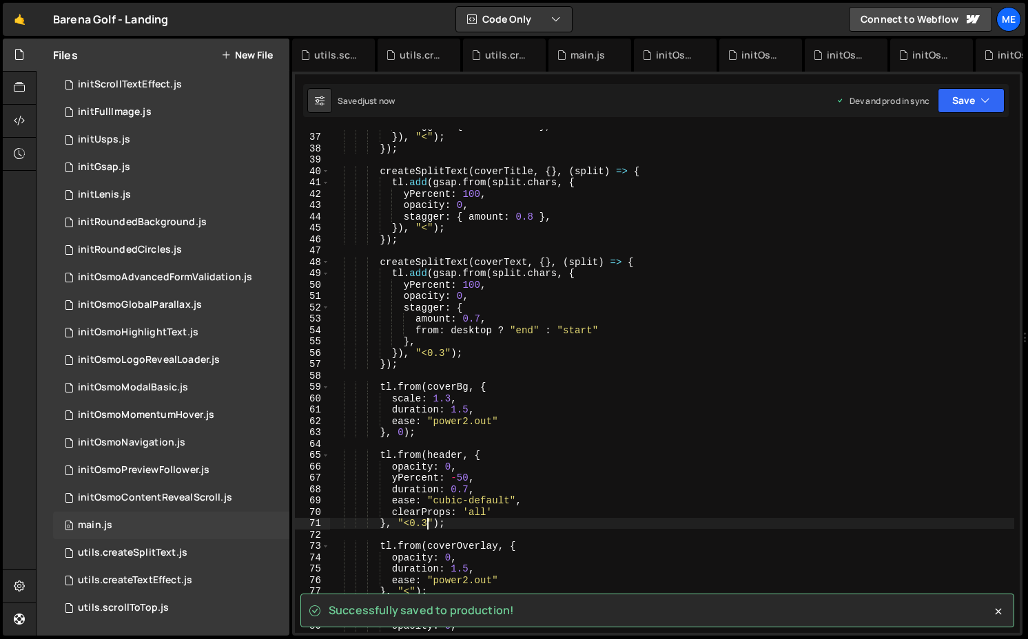
click at [146, 518] on div "0 main.js 0" at bounding box center [171, 526] width 236 height 28
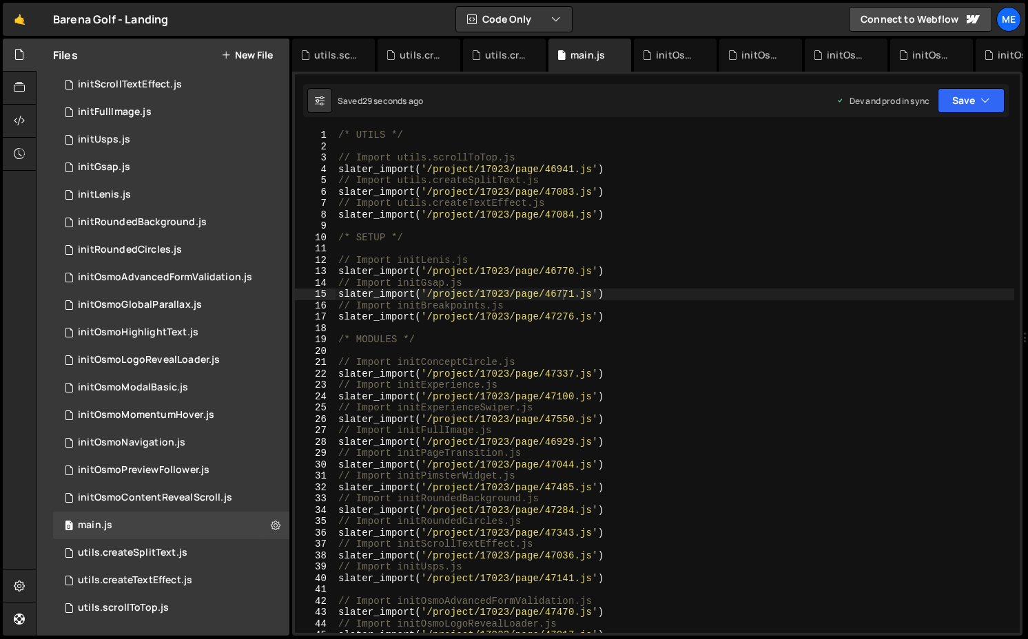
type textarea "slater_import('/project/17023/page/47100.js')"
click at [598, 393] on div "/* UTILS */ // Import utils.scrollToTop.js slater_import ( '/project/17023/page…" at bounding box center [674, 392] width 678 height 526
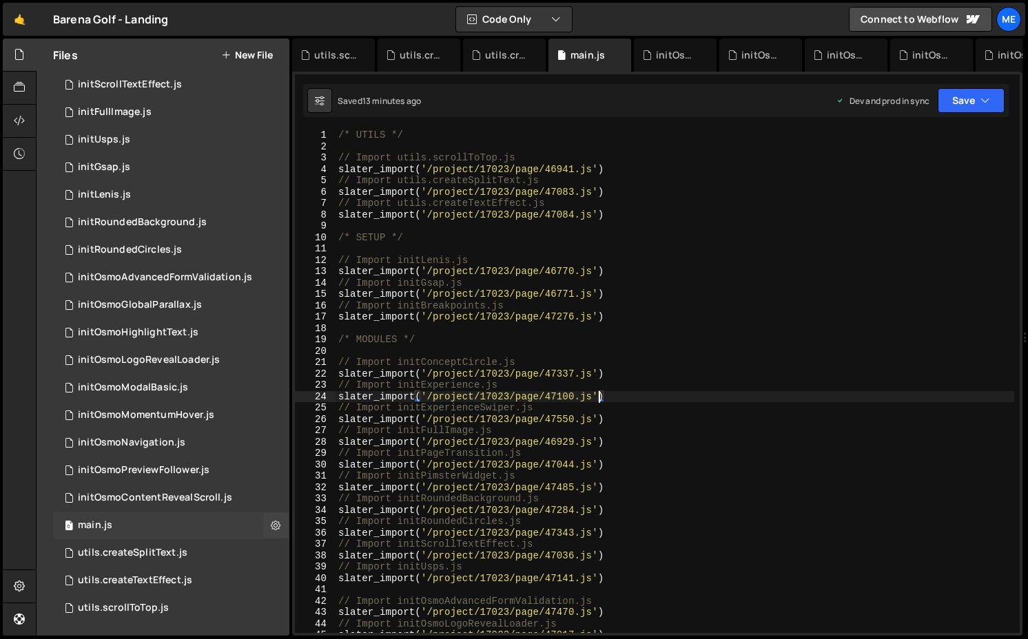
click at [177, 520] on div "0 main.js 0" at bounding box center [171, 526] width 236 height 28
click at [921, 108] on button "Save" at bounding box center [970, 100] width 67 height 25
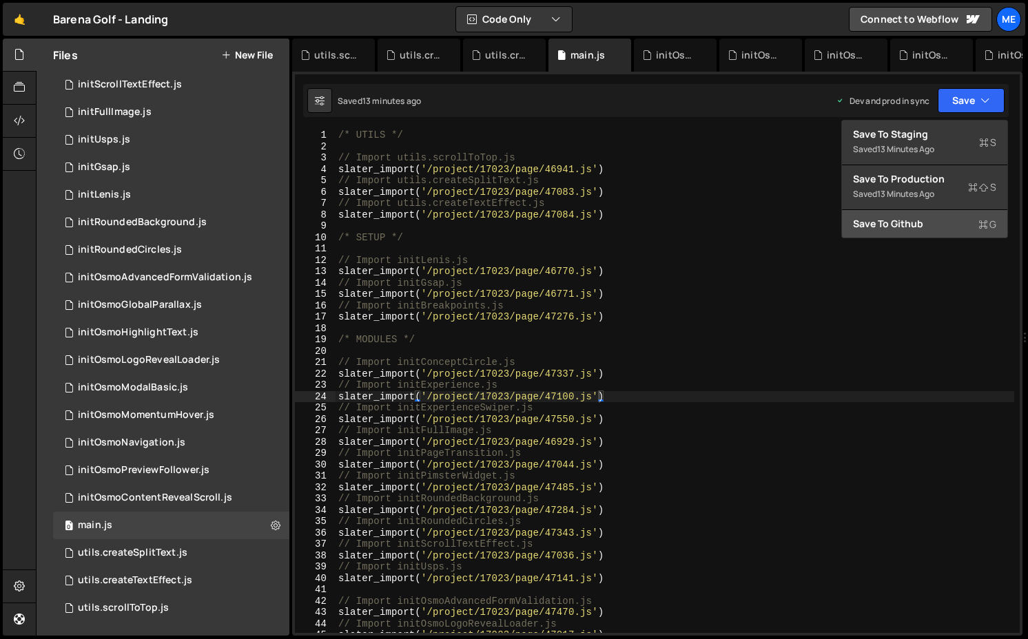
click at [921, 219] on div "Save to Github G" at bounding box center [924, 224] width 143 height 14
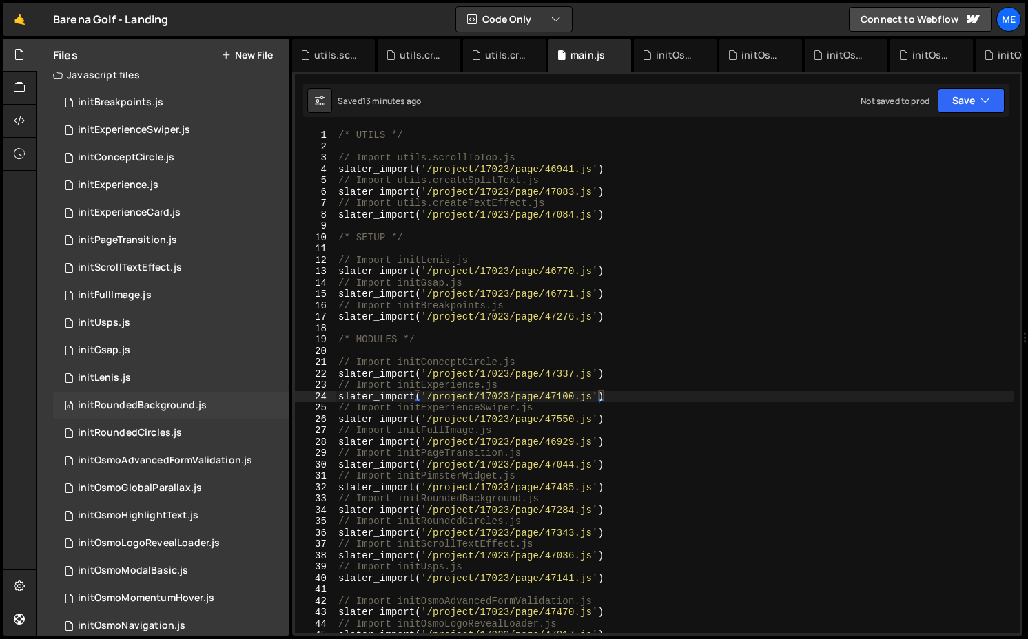
scroll to position [14, 0]
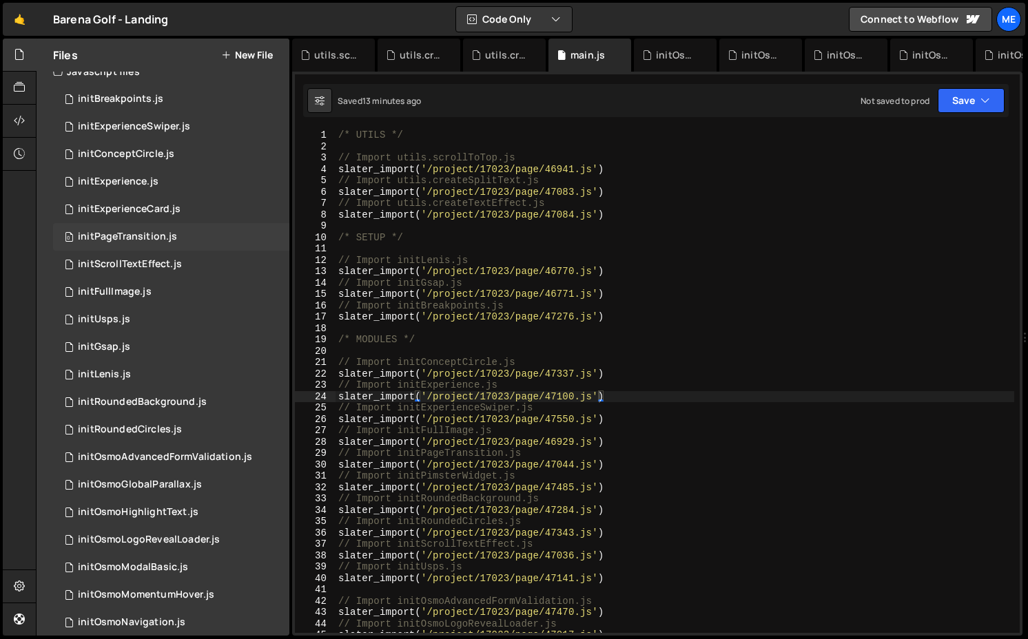
click at [126, 233] on div "initPageTransition.js" at bounding box center [127, 237] width 99 height 12
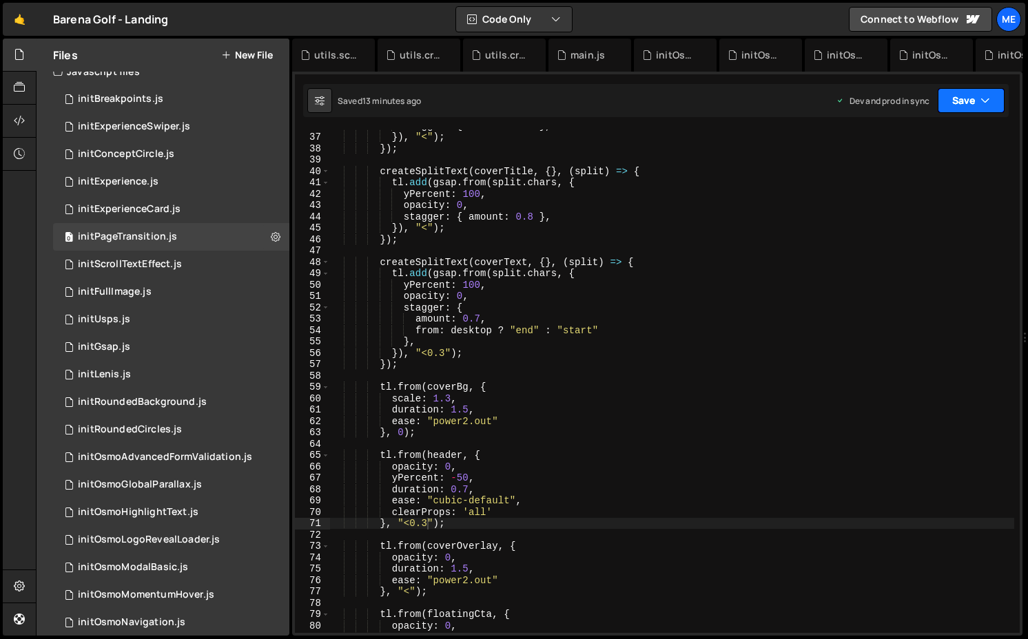
click at [921, 90] on button "Save" at bounding box center [970, 100] width 67 height 25
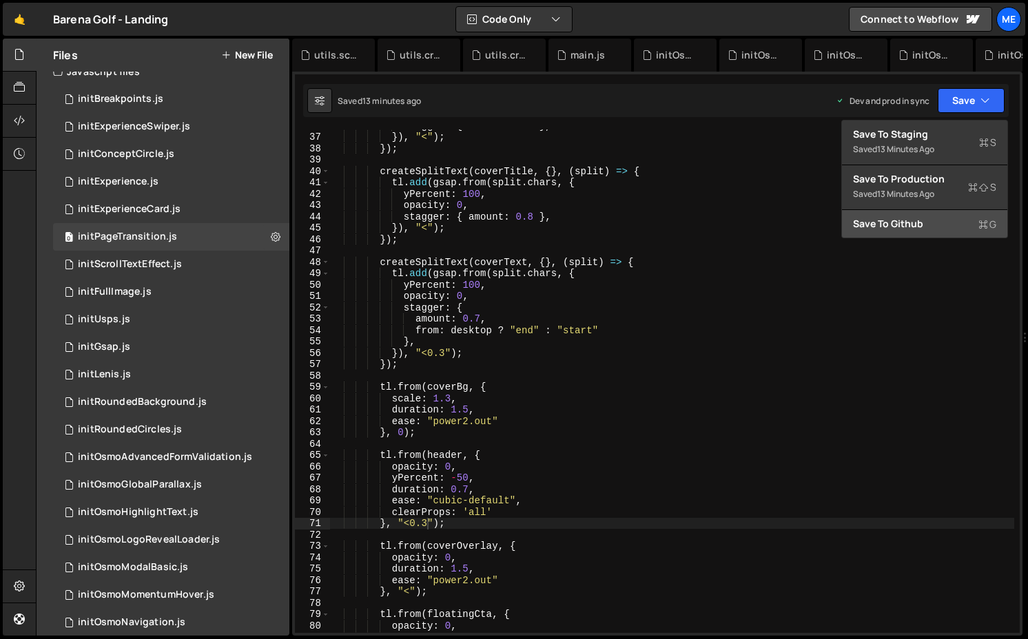
click at [921, 224] on div "Save to Github G" at bounding box center [924, 224] width 143 height 14
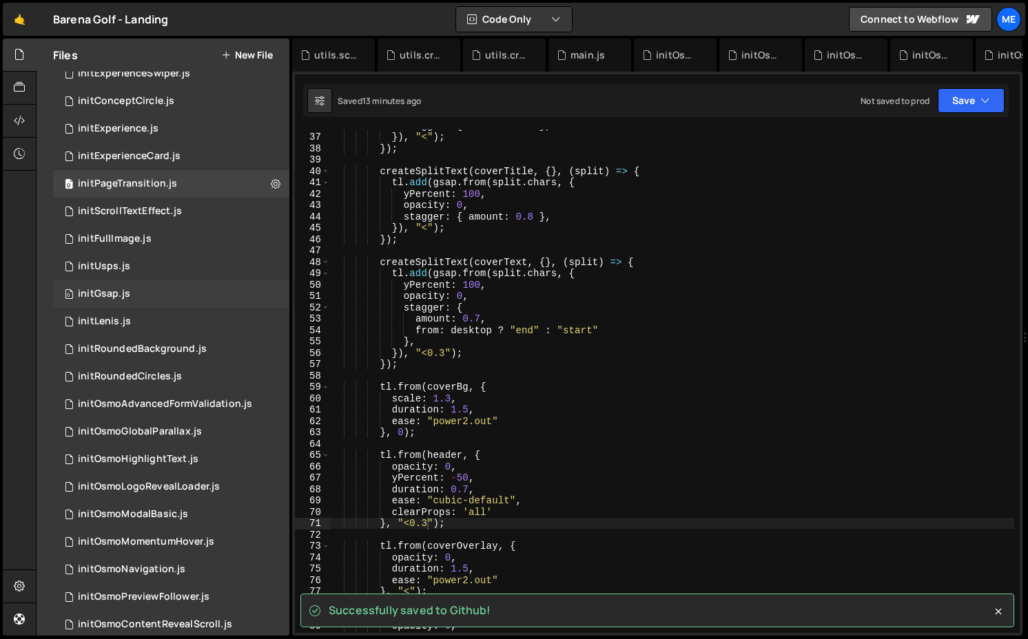
scroll to position [194, 0]
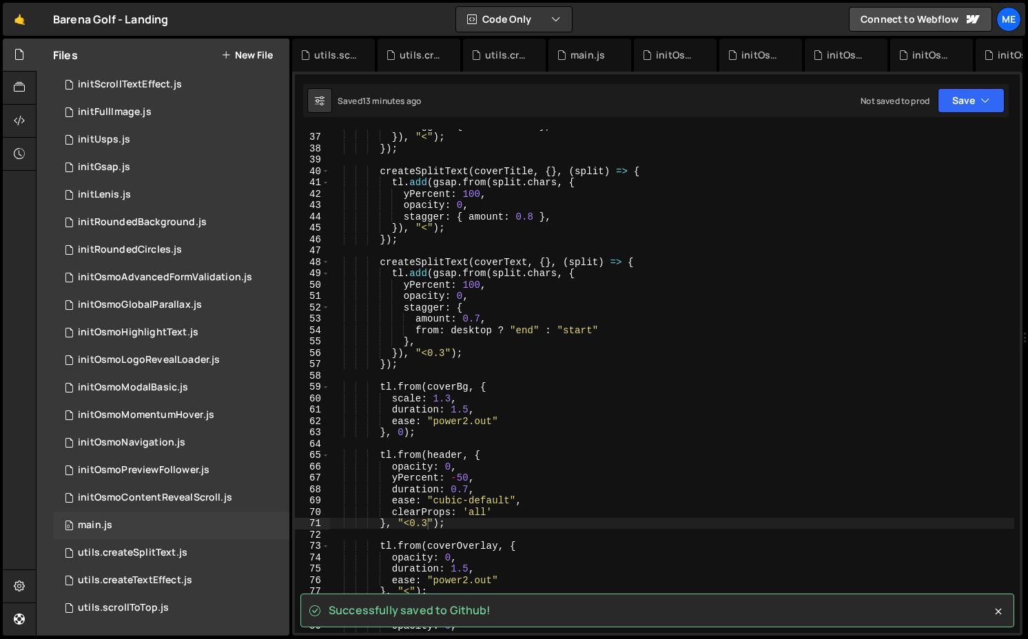
click at [133, 524] on div "0 main.js 0" at bounding box center [171, 526] width 236 height 28
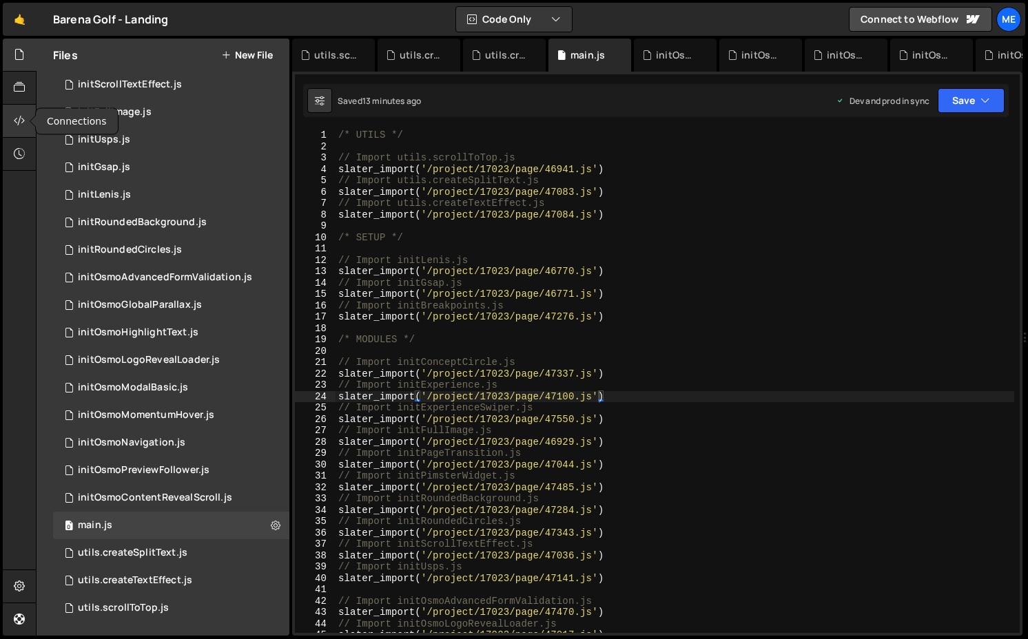
click at [15, 131] on div at bounding box center [20, 121] width 34 height 33
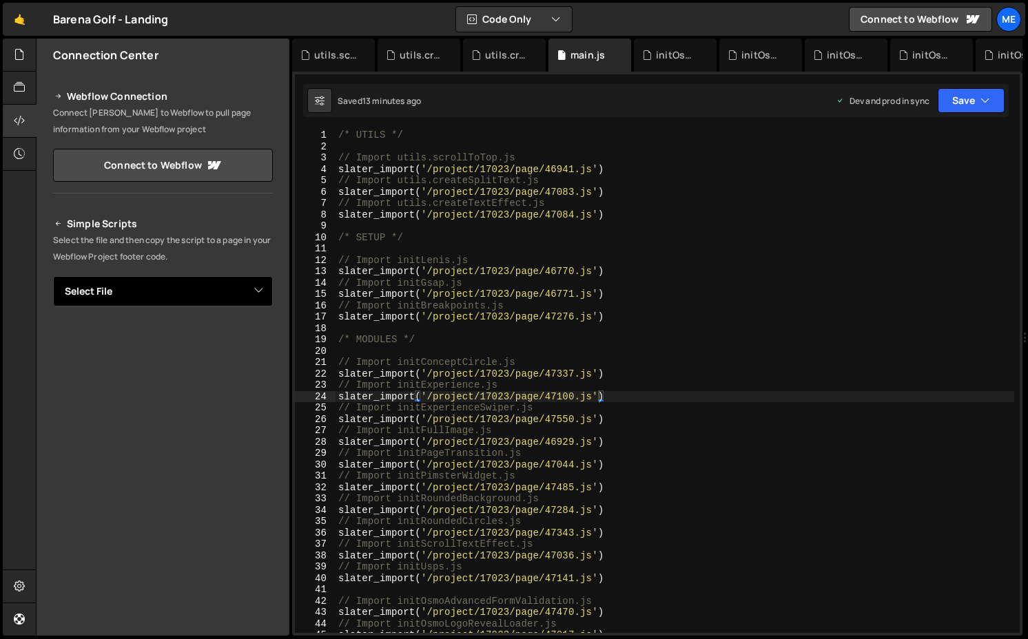
click at [228, 278] on select "Select File initBreakpoints.js initExperienceSwiper.js initConceptCircle.js ini…" at bounding box center [163, 291] width 220 height 30
click at [224, 287] on select "Select File initBreakpoints.js initExperienceSwiper.js initConceptCircle.js ini…" at bounding box center [163, 291] width 220 height 30
select select "46769"
click at [53, 276] on select "Select File initBreakpoints.js initExperienceSwiper.js initConceptCircle.js ini…" at bounding box center [163, 291] width 220 height 30
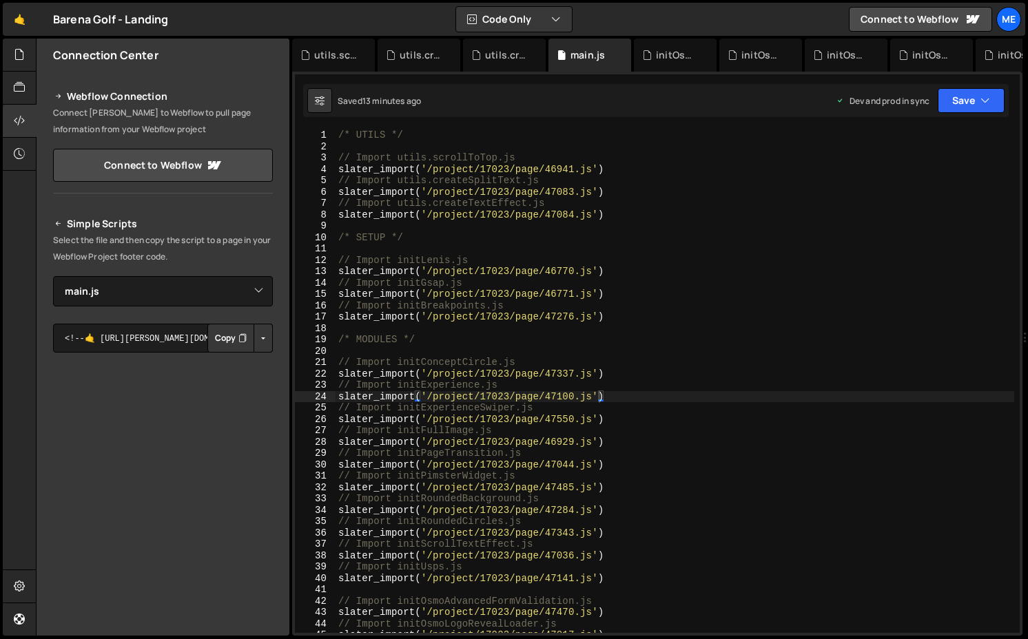
click at [260, 336] on button "Button group with nested dropdown" at bounding box center [262, 338] width 19 height 29
click at [224, 364] on link "Copy Staging Script" at bounding box center [204, 364] width 135 height 19
click at [258, 293] on select "Select File initBreakpoints.js initExperienceSwiper.js initConceptCircle.js ini…" at bounding box center [163, 291] width 220 height 30
click at [259, 336] on button "Button group with nested dropdown" at bounding box center [262, 338] width 19 height 29
click at [233, 382] on link "Copy Production Script" at bounding box center [204, 383] width 135 height 19
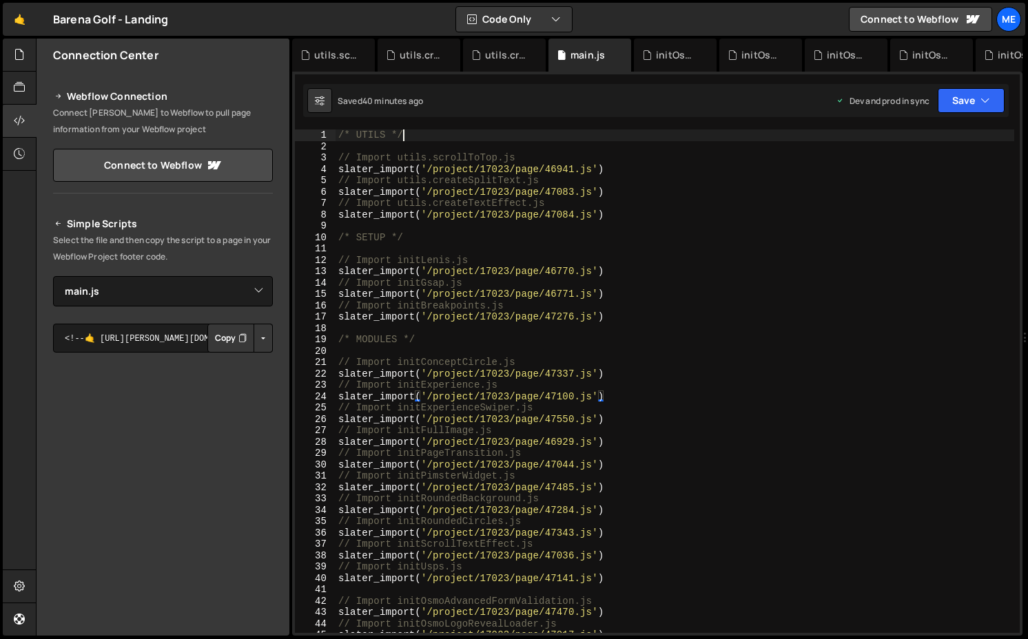
click at [518, 138] on div "/* UTILS */ // Import utils.scrollToTop.js slater_import ( '/project/17023/page…" at bounding box center [674, 392] width 678 height 526
paste textarea "<script src="https://assets.slater.app/slater/17023/46769.js"></script>"
drag, startPoint x: 480, startPoint y: 134, endPoint x: 759, endPoint y: 135, distance: 278.9
click at [759, 135] on div "/* UTILS */ < script src = "https://assets.slater.app/slater/17023/46769.js" > …" at bounding box center [674, 392] width 678 height 526
drag, startPoint x: 768, startPoint y: 136, endPoint x: 404, endPoint y: 138, distance: 363.7
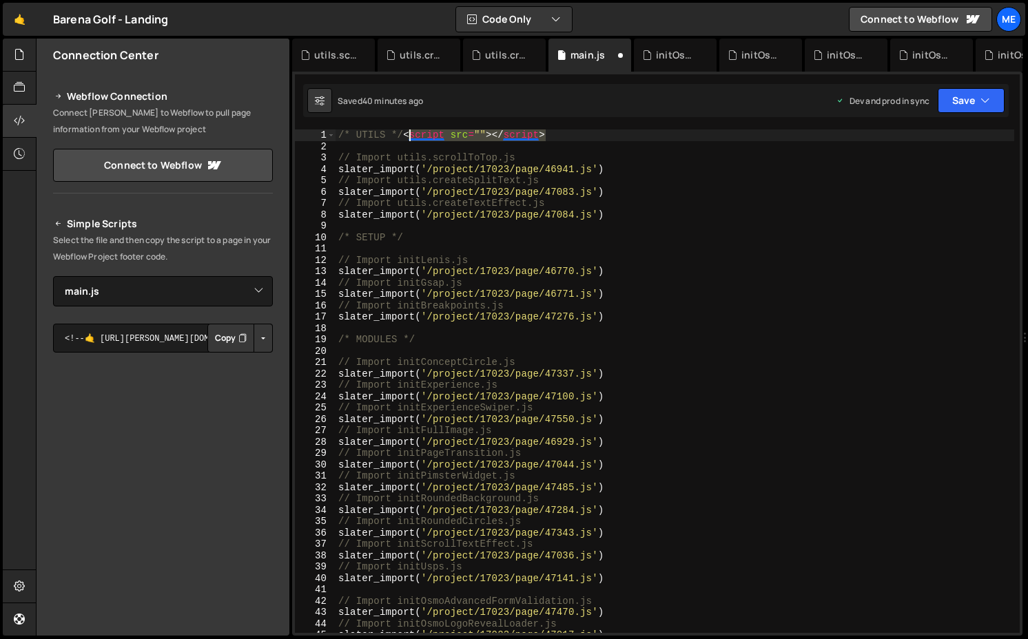
click at [404, 138] on div "/* UTILS */ < script src = "" > </ script > // Import utils.scrollToTop.js slat…" at bounding box center [674, 392] width 678 height 526
type textarea "/* UTILS */"
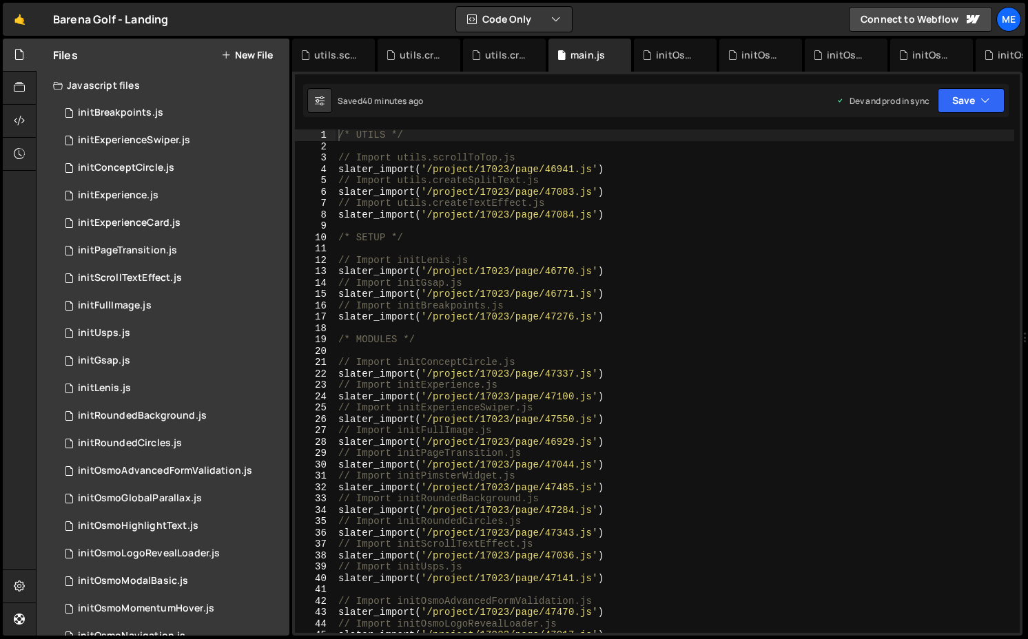
scroll to position [194, 0]
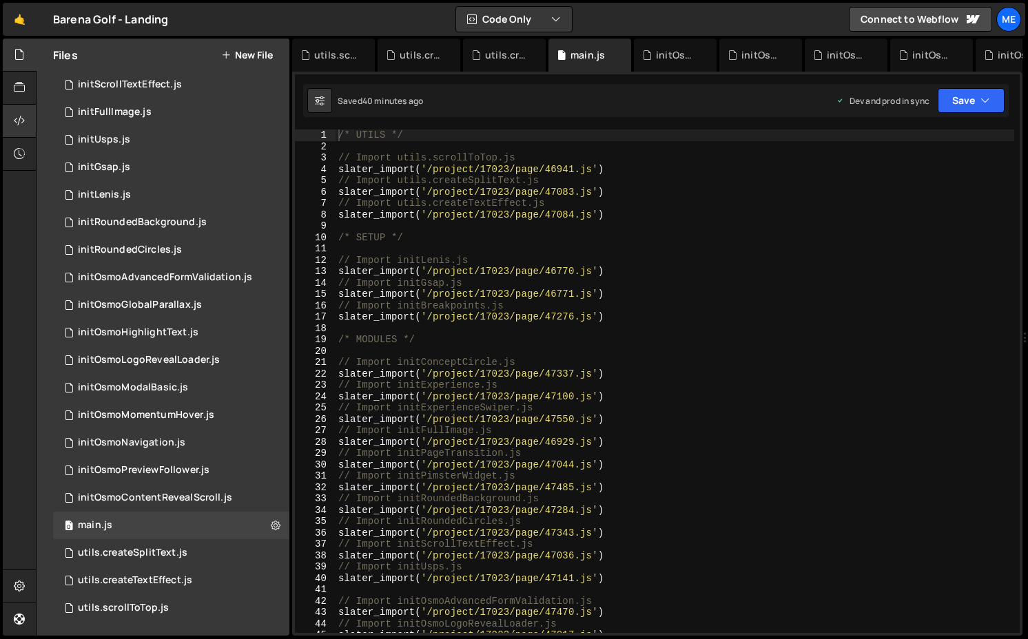
click at [23, 114] on icon at bounding box center [19, 120] width 11 height 15
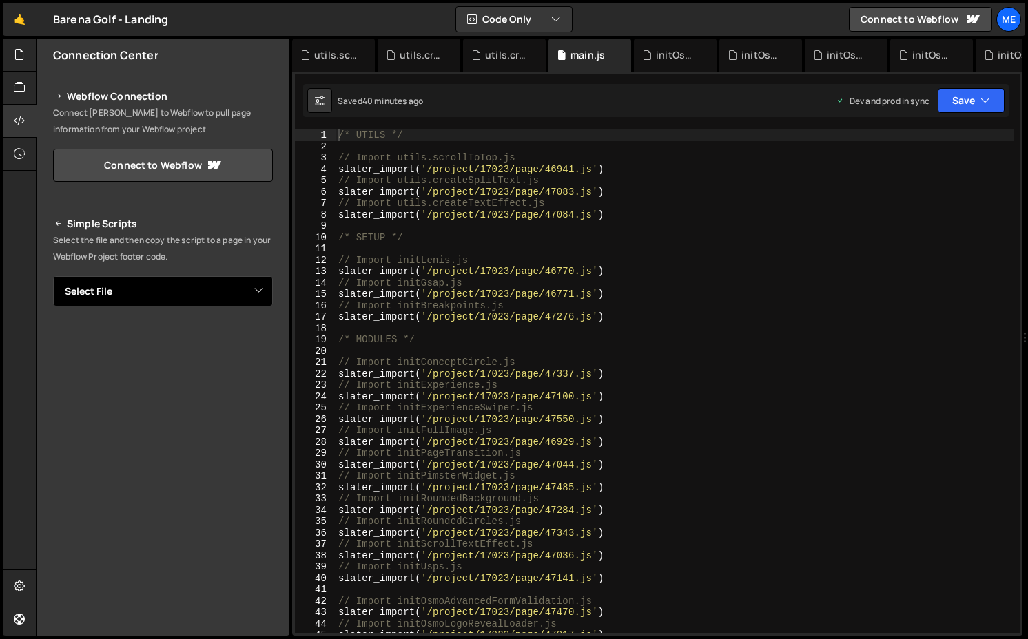
click at [235, 282] on select "Select File initBreakpoints.js initExperienceSwiper.js initConceptCircle.js ini…" at bounding box center [163, 291] width 220 height 30
select select "46769"
click at [53, 276] on select "Select File initBreakpoints.js initExperienceSwiper.js initConceptCircle.js ini…" at bounding box center [163, 291] width 220 height 30
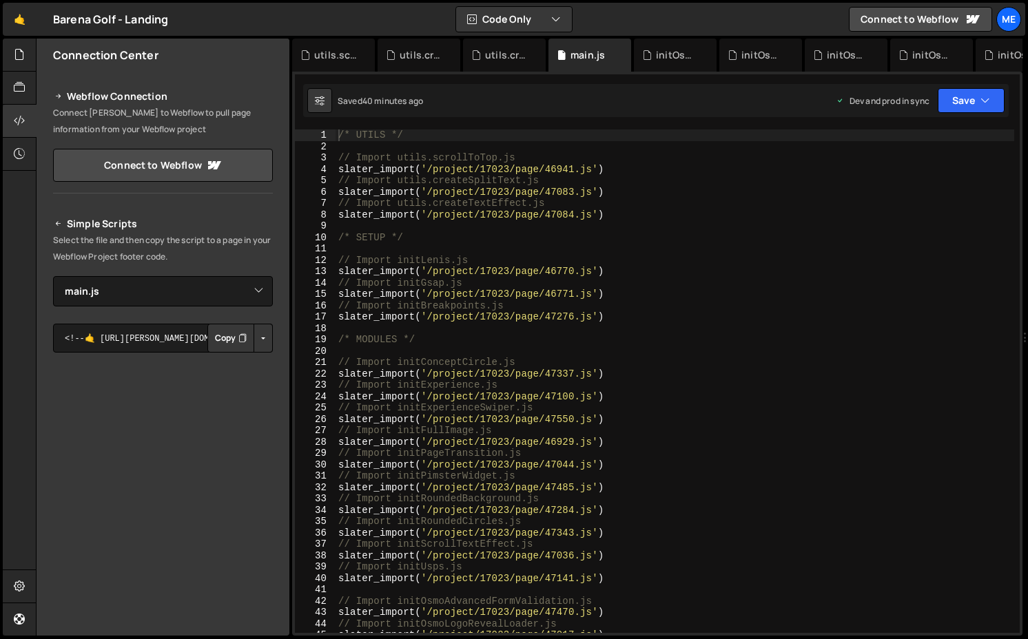
click at [262, 340] on button "Button group with nested dropdown" at bounding box center [262, 338] width 19 height 29
click at [231, 364] on link "Copy Staging Script" at bounding box center [204, 364] width 135 height 19
